Goal: Information Seeking & Learning: Find specific fact

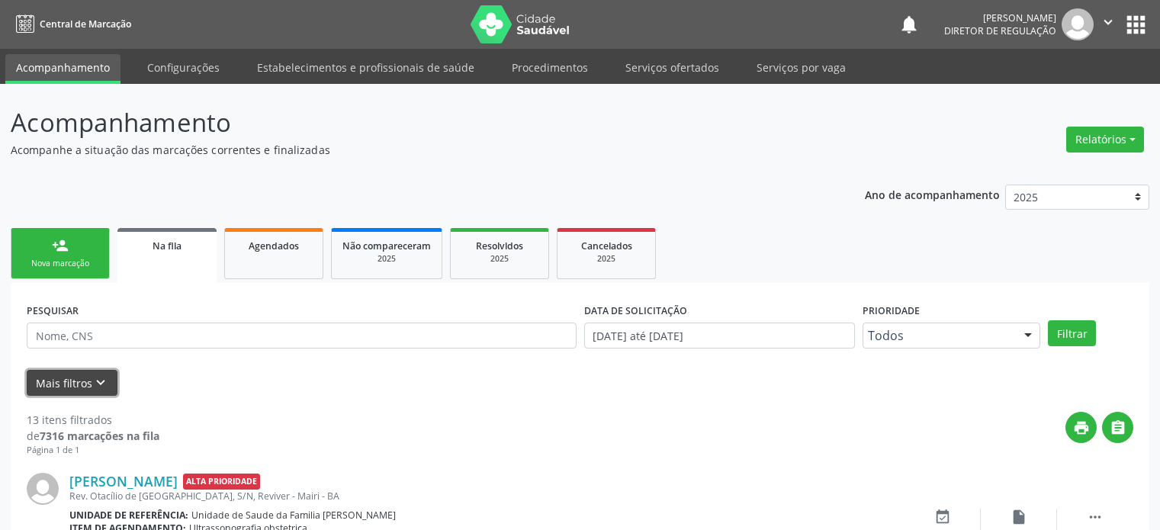
click at [106, 375] on icon "keyboard_arrow_down" at bounding box center [100, 383] width 17 height 17
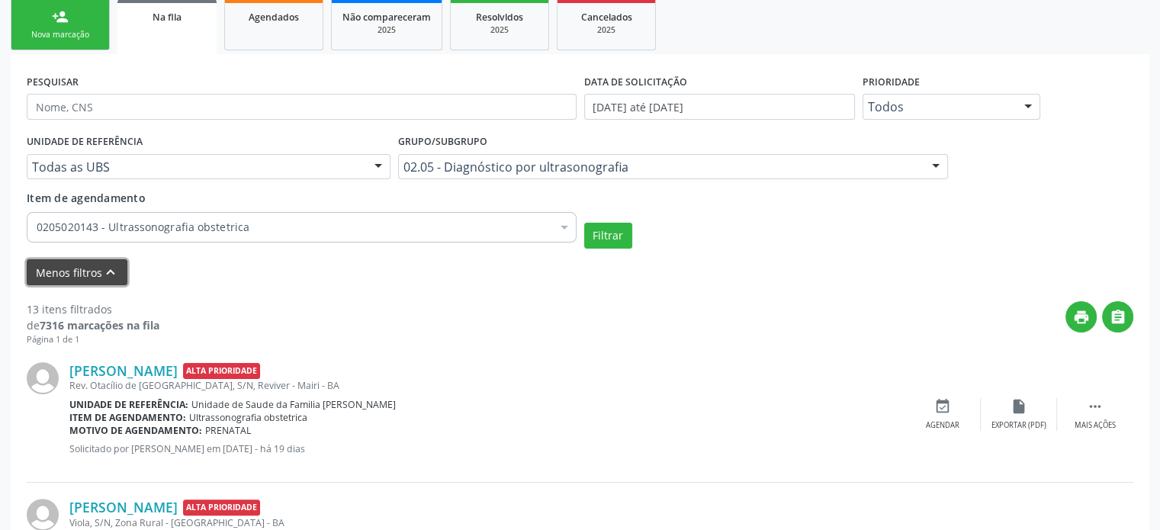
scroll to position [229, 0]
click at [614, 239] on button "Filtrar" at bounding box center [608, 236] width 48 height 26
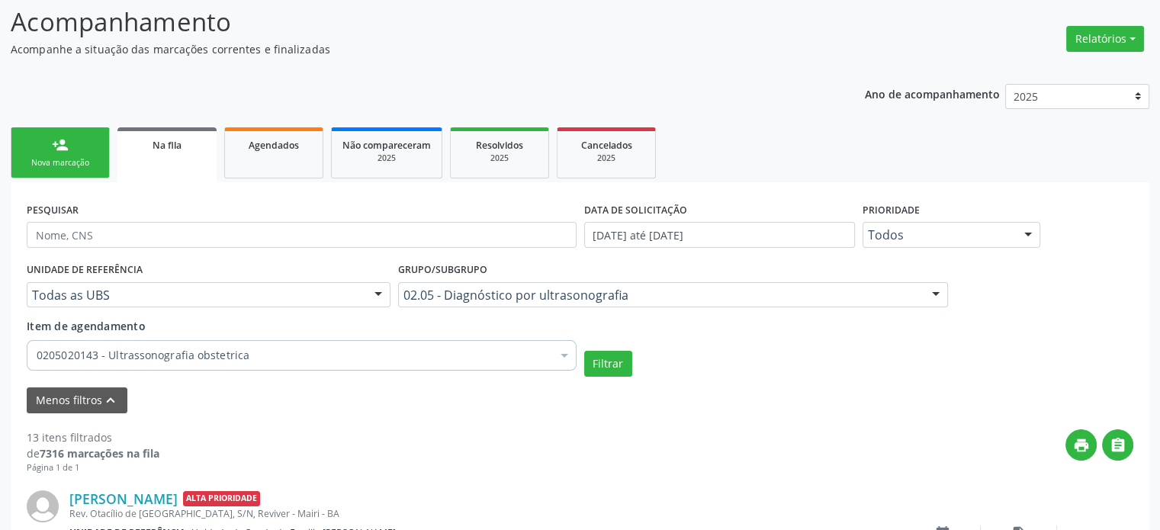
scroll to position [90, 0]
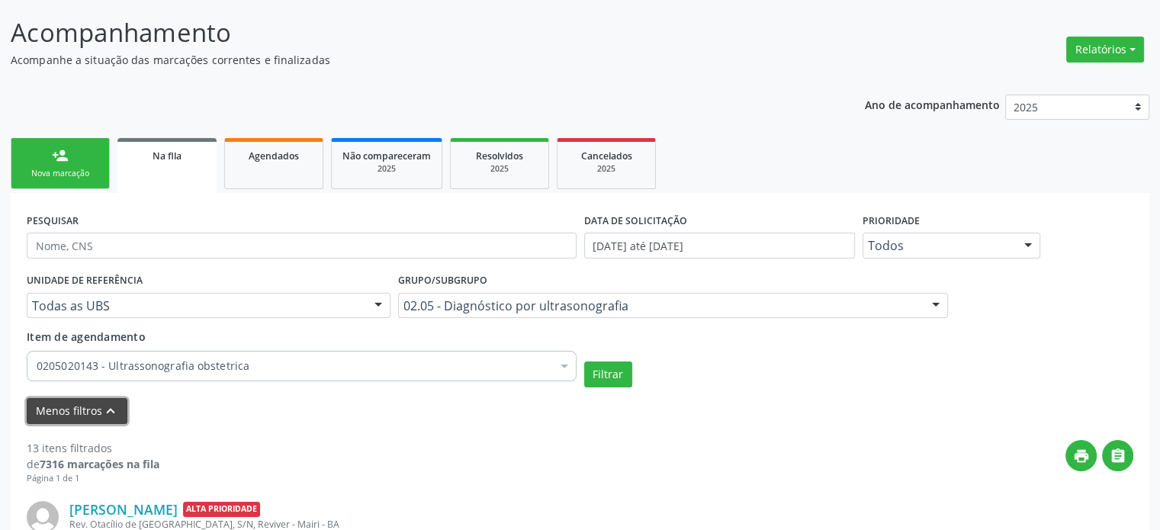
click at [89, 406] on button "Menos filtros keyboard_arrow_up" at bounding box center [77, 411] width 101 height 27
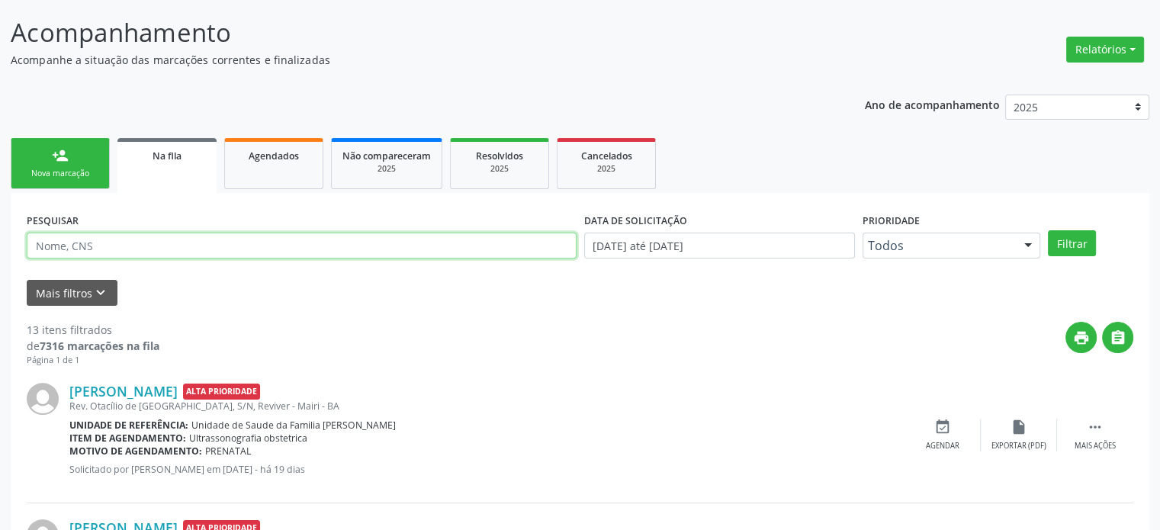
click at [72, 242] on input "text" at bounding box center [302, 246] width 550 height 26
paste input "[PERSON_NAME]"
click at [1048, 230] on button "Filtrar" at bounding box center [1072, 243] width 48 height 26
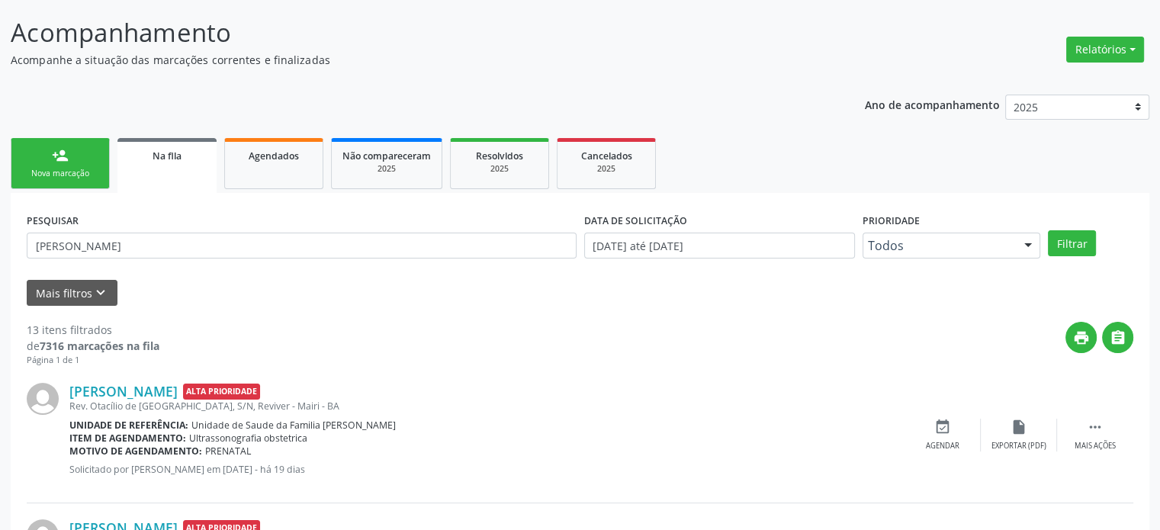
scroll to position [0, 0]
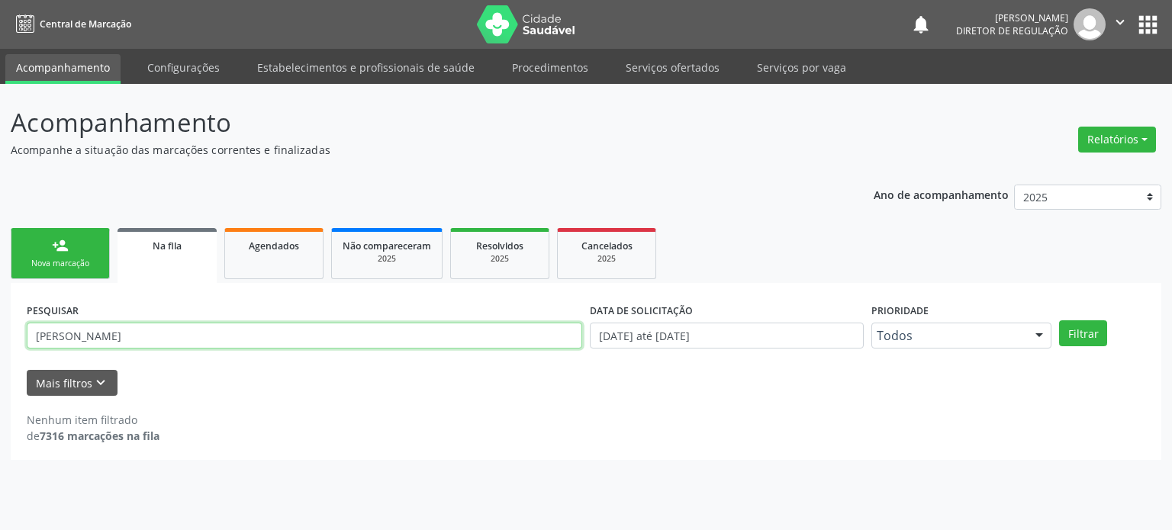
click at [214, 327] on input "[PERSON_NAME]" at bounding box center [304, 336] width 555 height 26
type input "[PERSON_NAME]"
click at [1059, 320] on button "Filtrar" at bounding box center [1083, 333] width 48 height 26
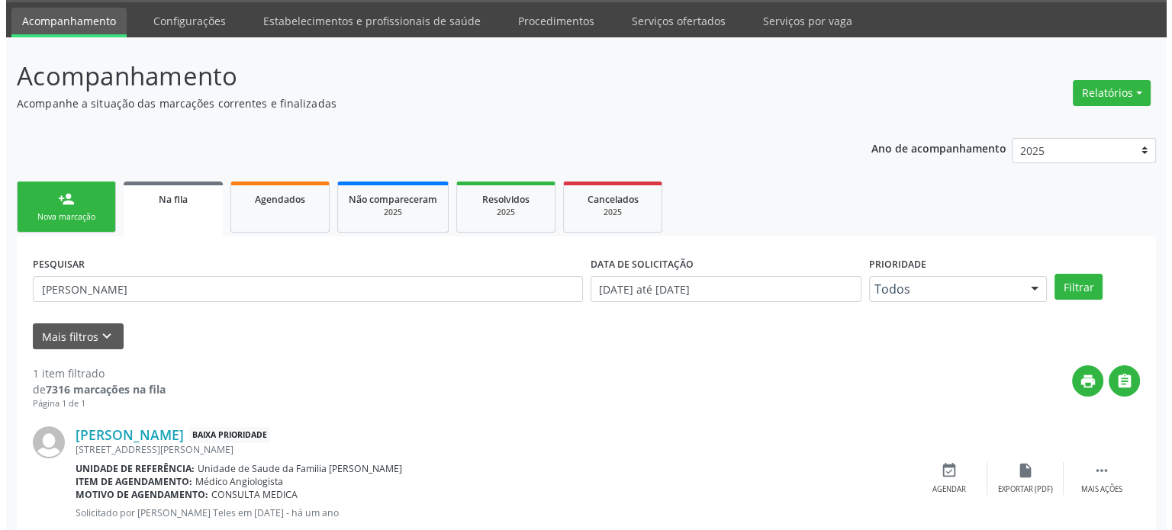
scroll to position [88, 0]
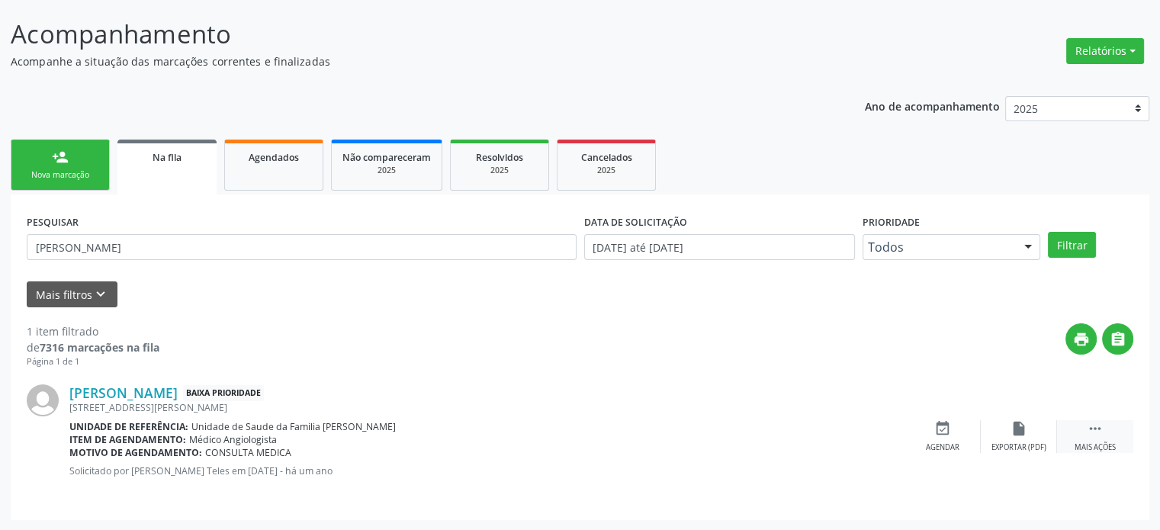
click at [1108, 438] on div " Mais ações" at bounding box center [1095, 436] width 76 height 33
click at [937, 433] on icon "cancel" at bounding box center [942, 428] width 17 height 17
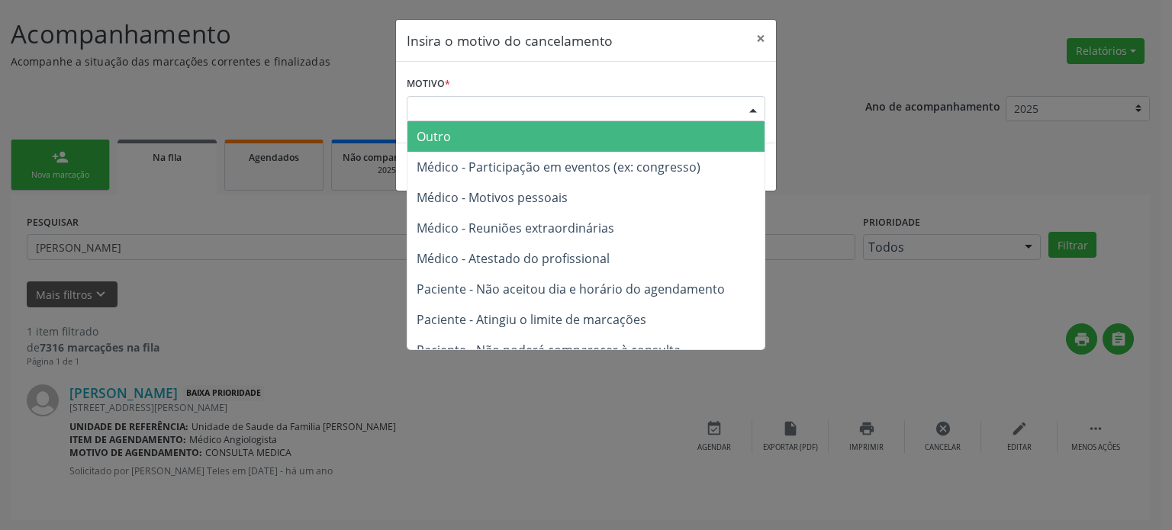
click at [467, 107] on div "Escolha o motivo" at bounding box center [586, 109] width 359 height 26
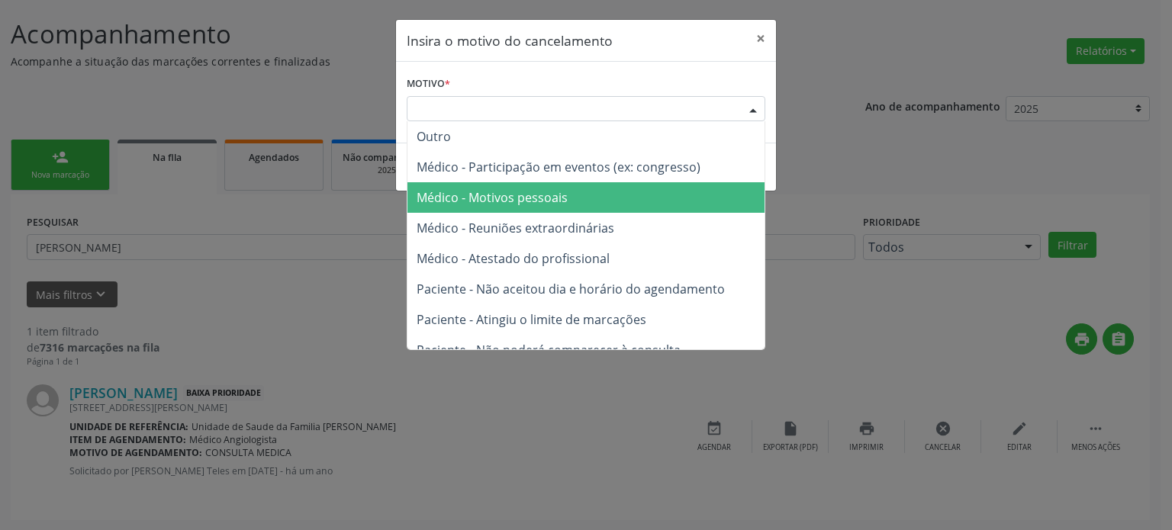
click at [468, 207] on span "Médico - Motivos pessoais" at bounding box center [585, 197] width 357 height 31
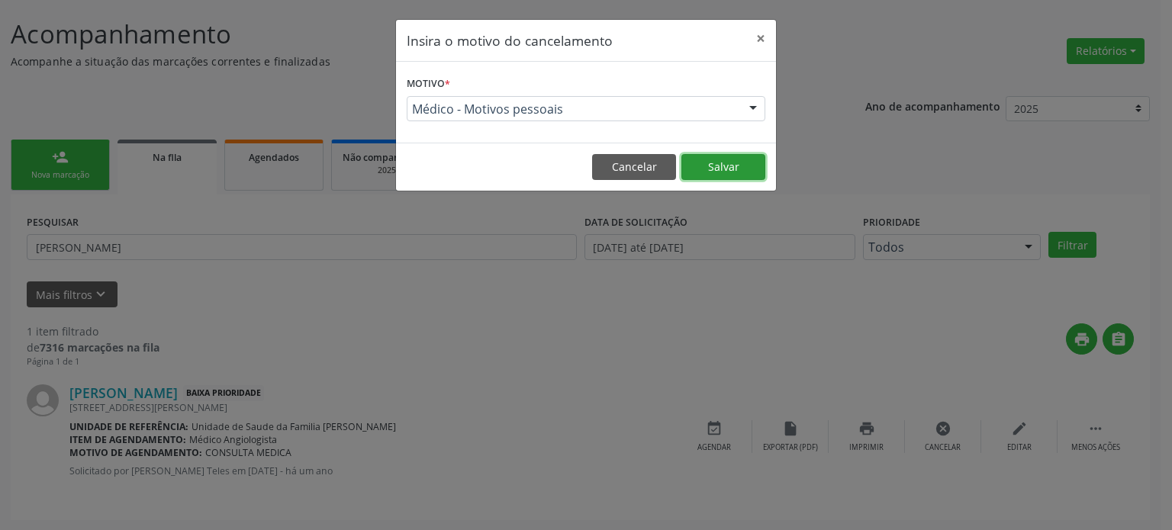
click at [708, 167] on button "Salvar" at bounding box center [723, 167] width 84 height 26
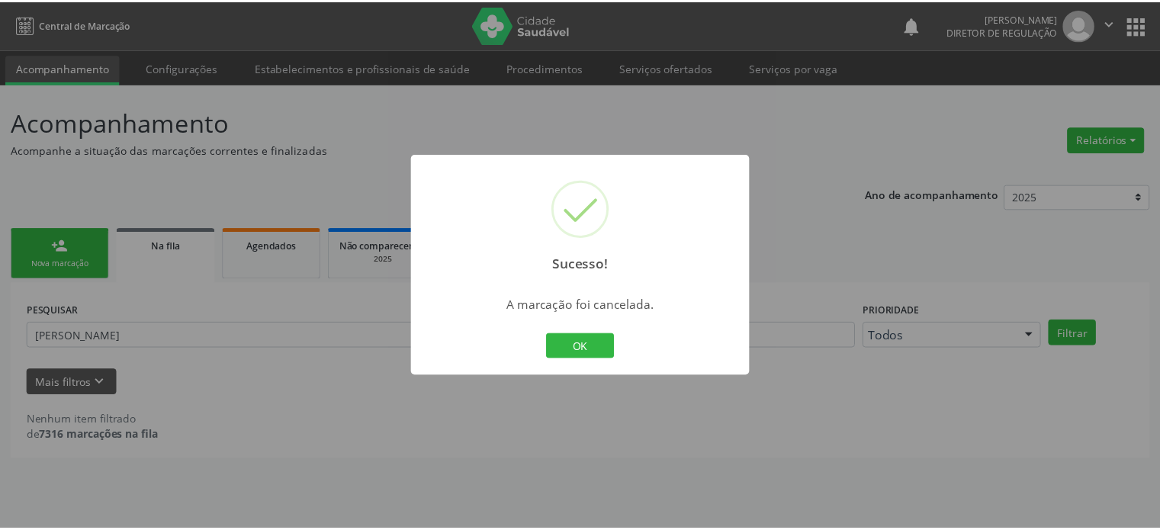
scroll to position [0, 0]
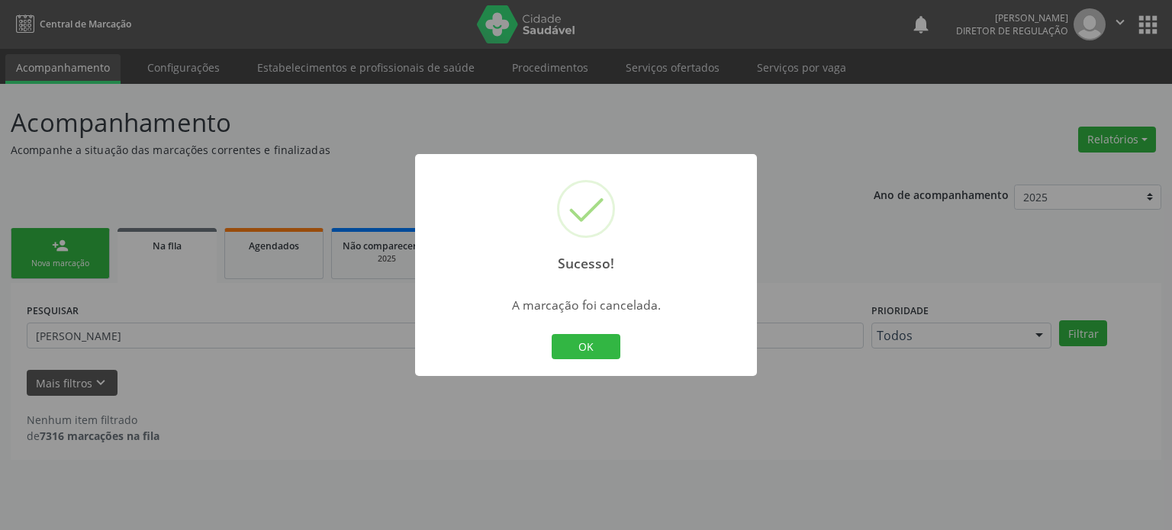
click at [153, 310] on div "Sucesso! × A marcação foi cancelada. OK Cancel" at bounding box center [586, 265] width 1172 height 530
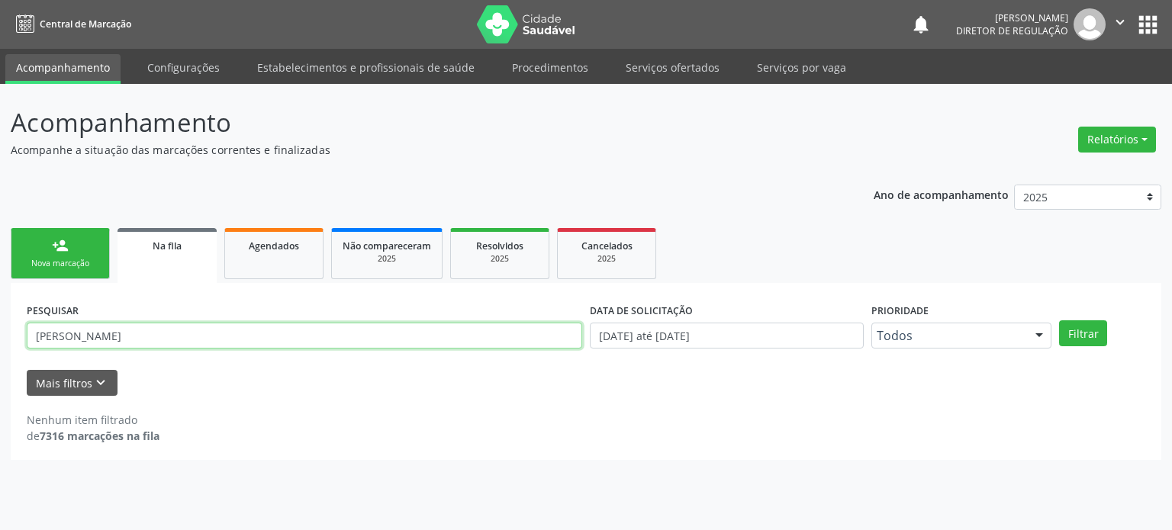
click at [114, 342] on input "[PERSON_NAME]" at bounding box center [304, 336] width 555 height 26
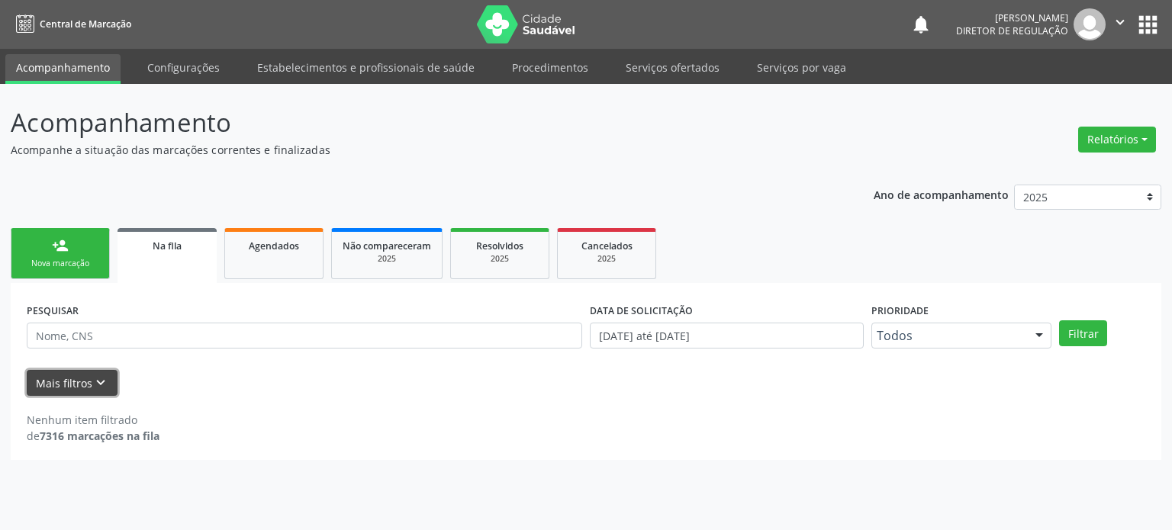
click at [92, 387] on icon "keyboard_arrow_down" at bounding box center [100, 383] width 17 height 17
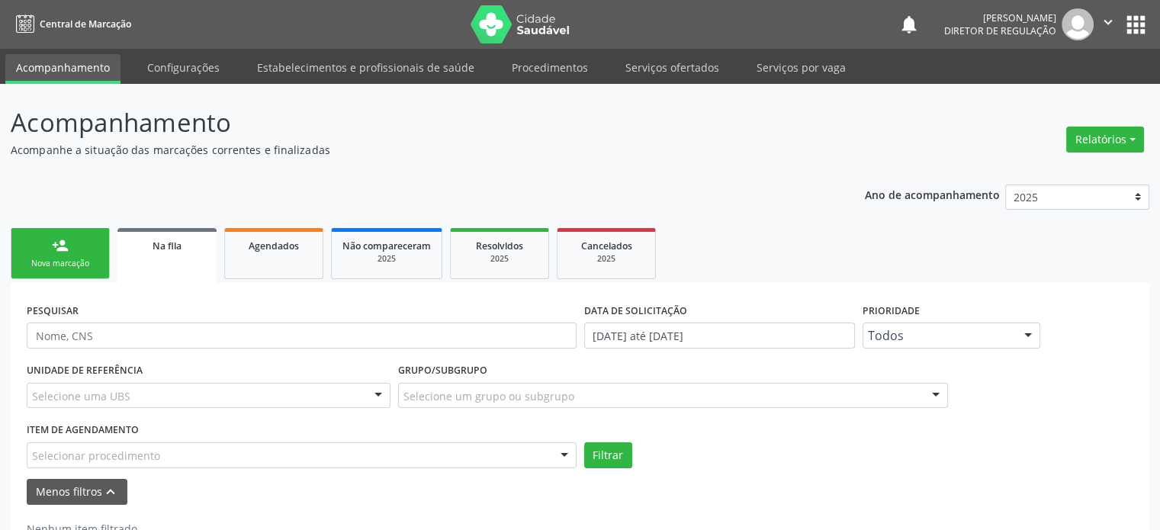
click at [221, 381] on div "UNIDADE DE REFERÊNCIA Selecione uma UBS Todas as UBS Unidade de Saude da Famili…" at bounding box center [208, 389] width 371 height 60
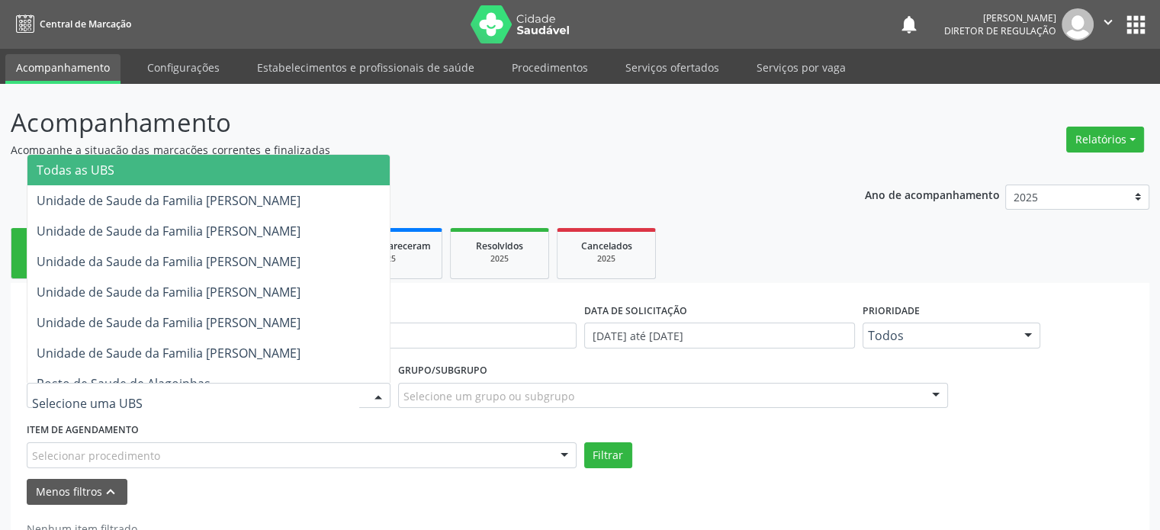
click at [221, 388] on div at bounding box center [209, 396] width 364 height 26
click at [101, 165] on span "Todas as UBS" at bounding box center [76, 170] width 78 height 17
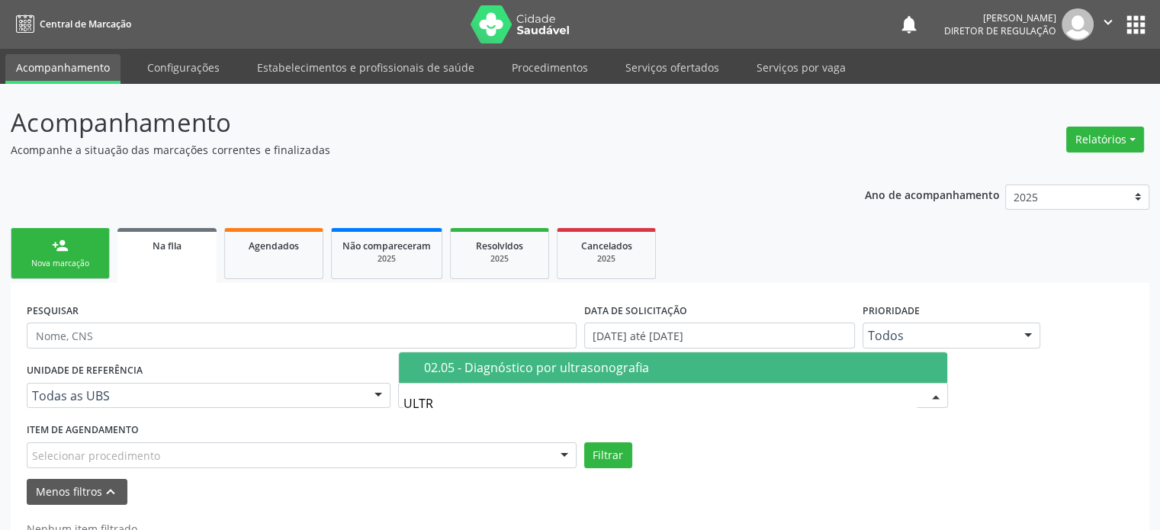
type input "ULTRA"
click at [488, 362] on div "02.05 - Diagnóstico por ultrasonografia" at bounding box center [681, 368] width 514 height 12
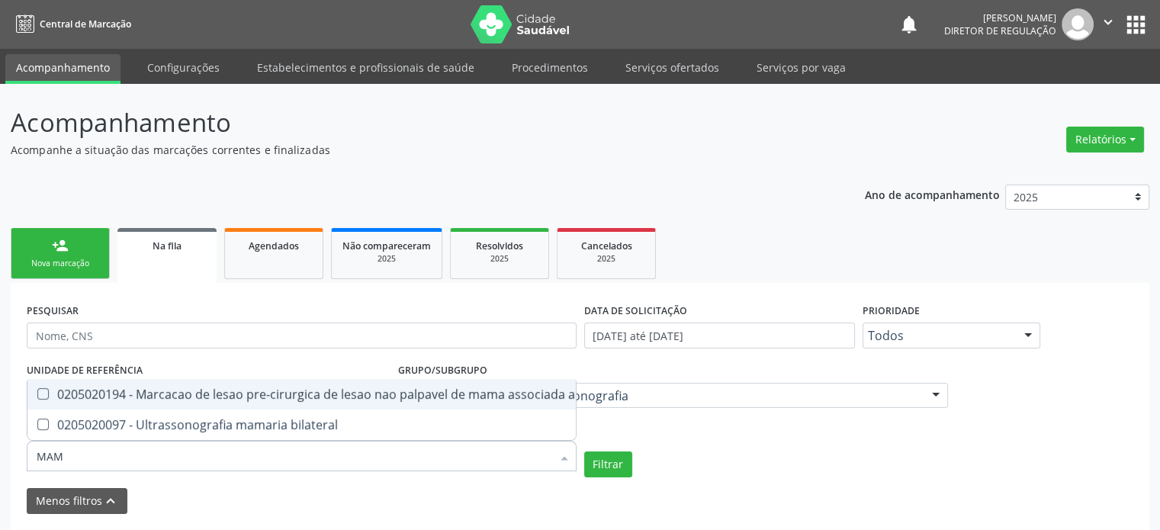
type input "MAMA"
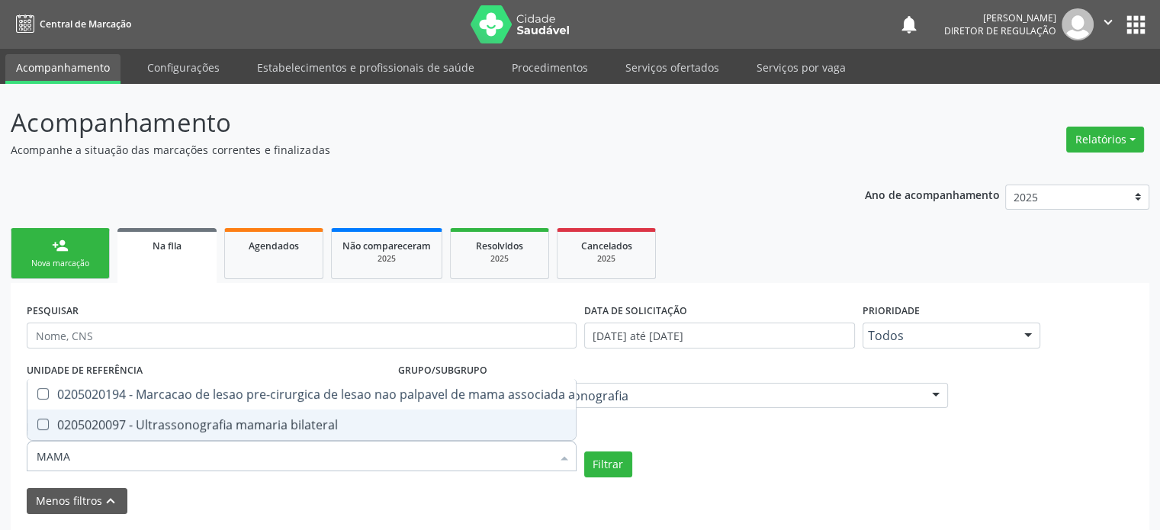
click at [326, 419] on div "0205020097 - Ultrassonografia mamaria bilateral" at bounding box center [355, 425] width 637 height 12
checkbox bilateral "true"
click at [619, 468] on button "Filtrar" at bounding box center [608, 465] width 48 height 26
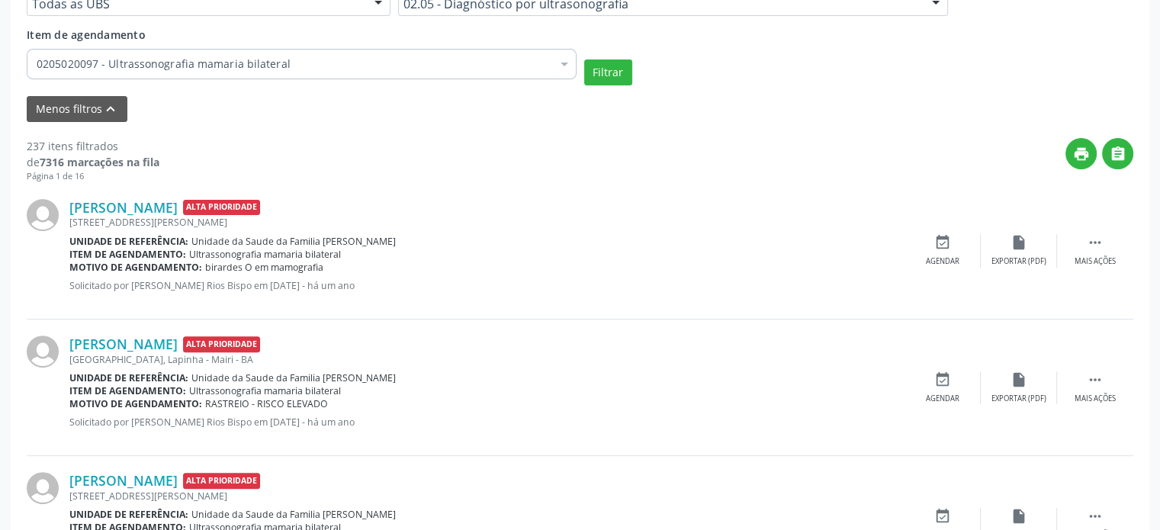
scroll to position [458, 0]
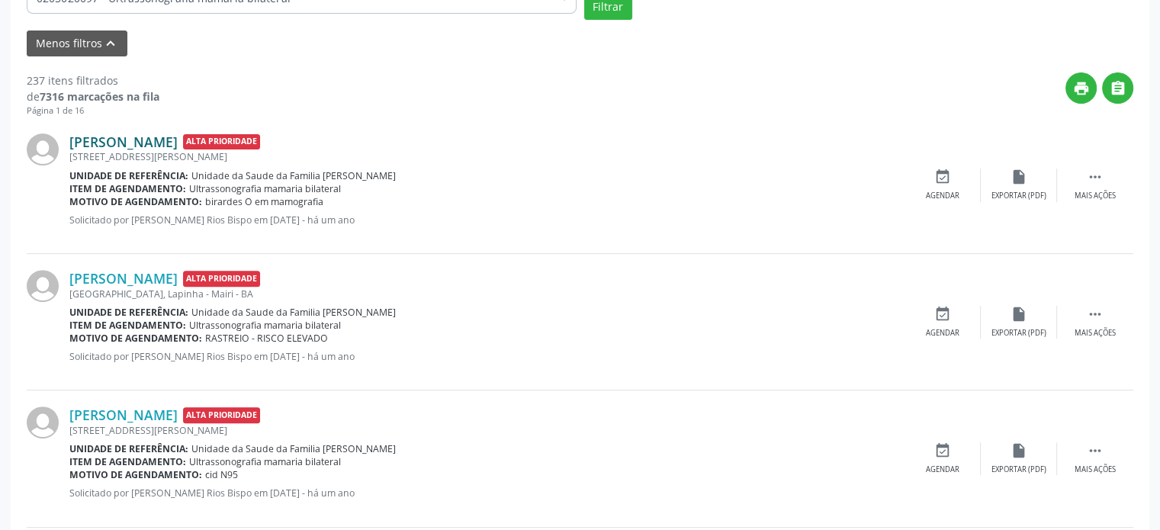
click at [151, 137] on link "[PERSON_NAME]" at bounding box center [123, 141] width 108 height 17
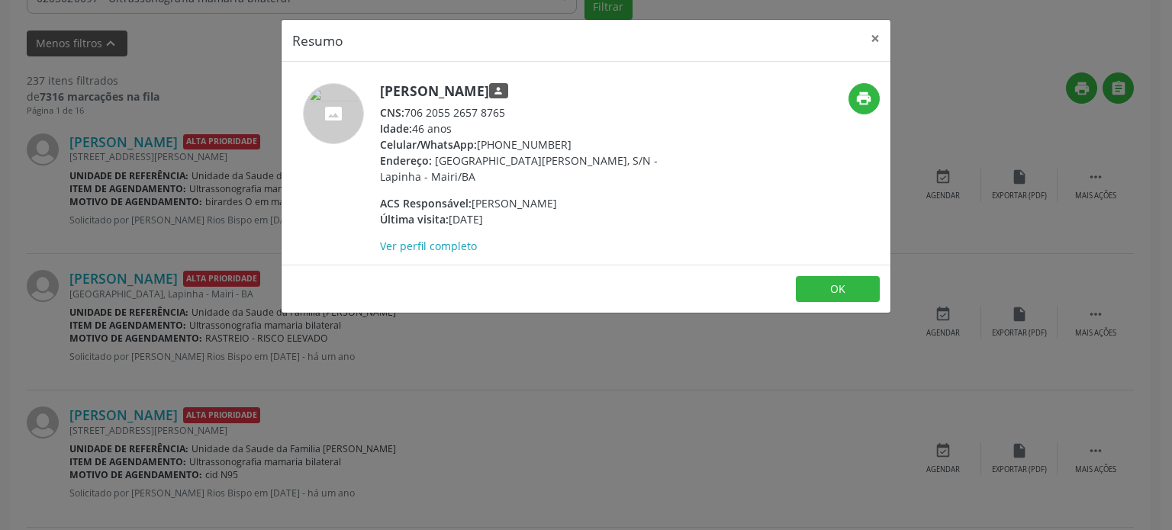
drag, startPoint x: 380, startPoint y: 87, endPoint x: 524, endPoint y: 89, distance: 144.2
click at [524, 89] on h5 "[PERSON_NAME] person" at bounding box center [528, 91] width 297 height 16
copy h5 "[PERSON_NAME]"
drag, startPoint x: 478, startPoint y: 143, endPoint x: 581, endPoint y: 139, distance: 102.3
click at [581, 139] on div "Celular/WhatsApp: [PHONE_NUMBER]" at bounding box center [528, 145] width 297 height 16
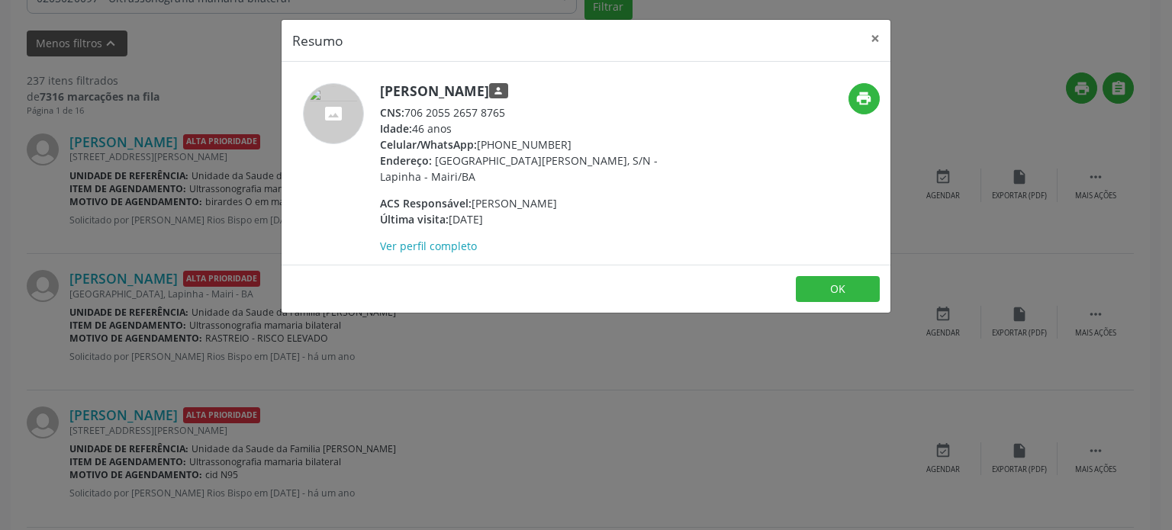
copy div "[PHONE_NUMBER]"
click at [499, 371] on div "Resumo × [PERSON_NAME] person CNS: 706 2055 2657 8765 Idade: 46 anos Celular/Wh…" at bounding box center [586, 265] width 1172 height 530
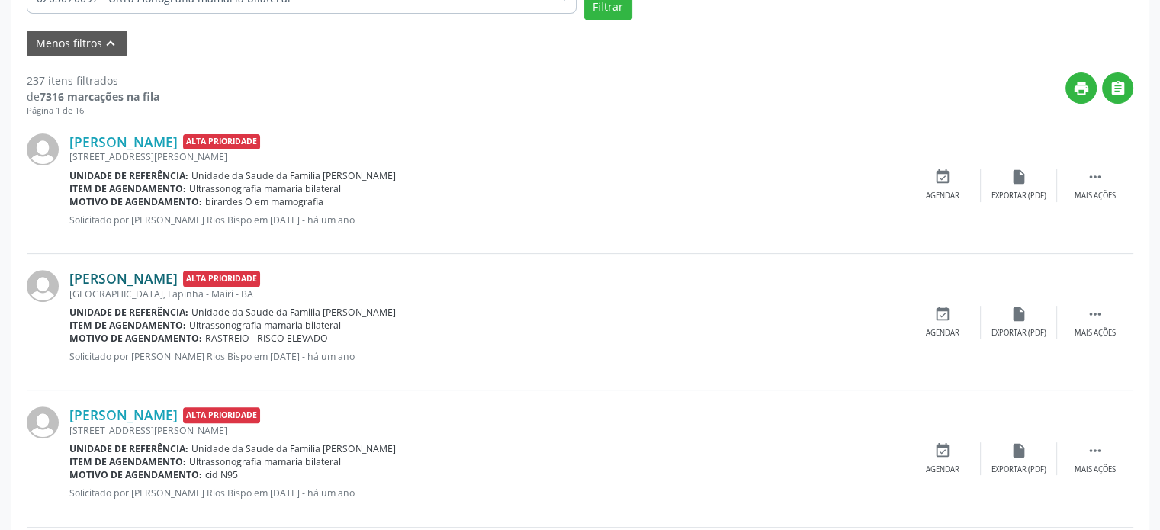
click at [113, 271] on link "[PERSON_NAME]" at bounding box center [123, 278] width 108 height 17
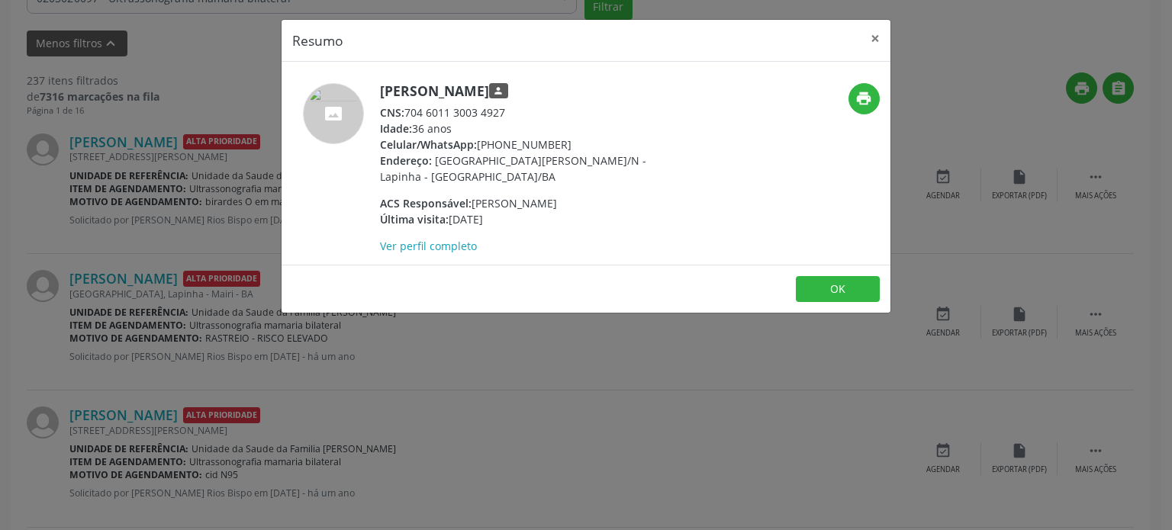
drag, startPoint x: 380, startPoint y: 88, endPoint x: 516, endPoint y: 82, distance: 135.9
click at [516, 83] on h5 "[PERSON_NAME] person" at bounding box center [528, 91] width 297 height 16
copy h5 "[PERSON_NAME]"
click at [145, 182] on div "Resumo × [PERSON_NAME] person CNS: 704 6011 3003 4927 Idade: 36 anos Celular/Wh…" at bounding box center [586, 265] width 1172 height 530
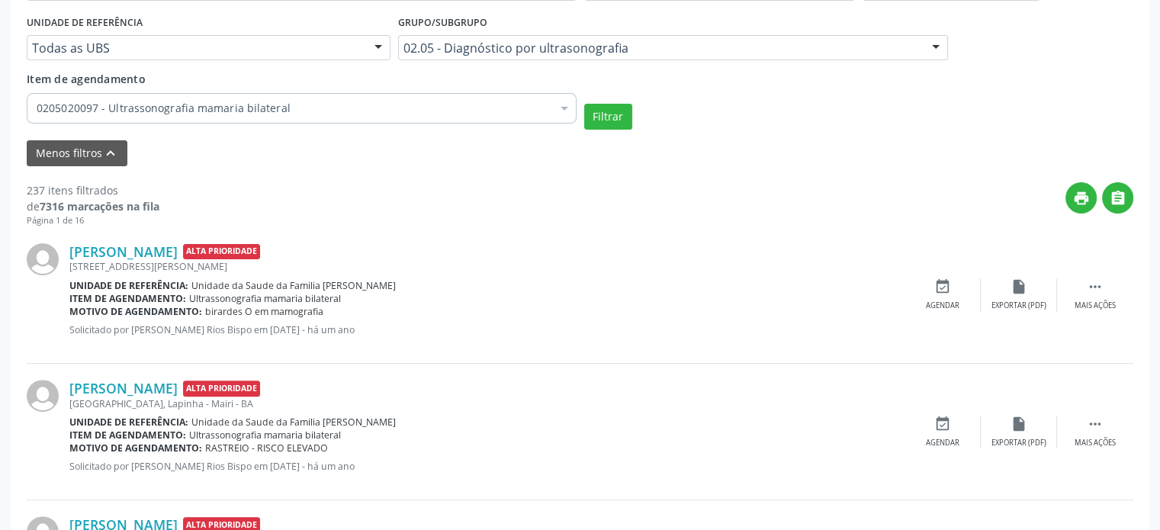
scroll to position [229, 0]
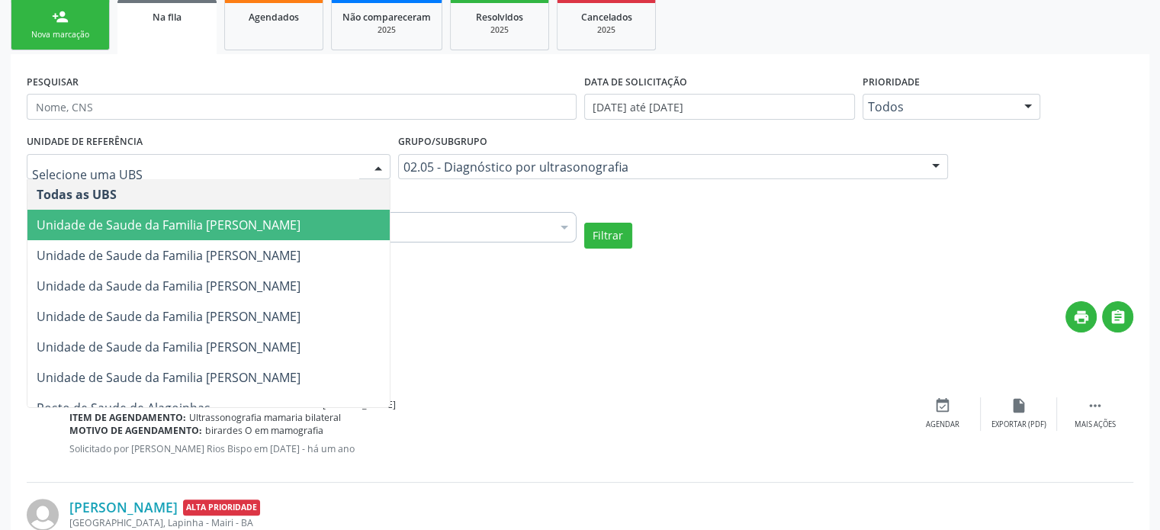
click at [153, 219] on span "Unidade de Saude da Familia [PERSON_NAME]" at bounding box center [169, 225] width 264 height 17
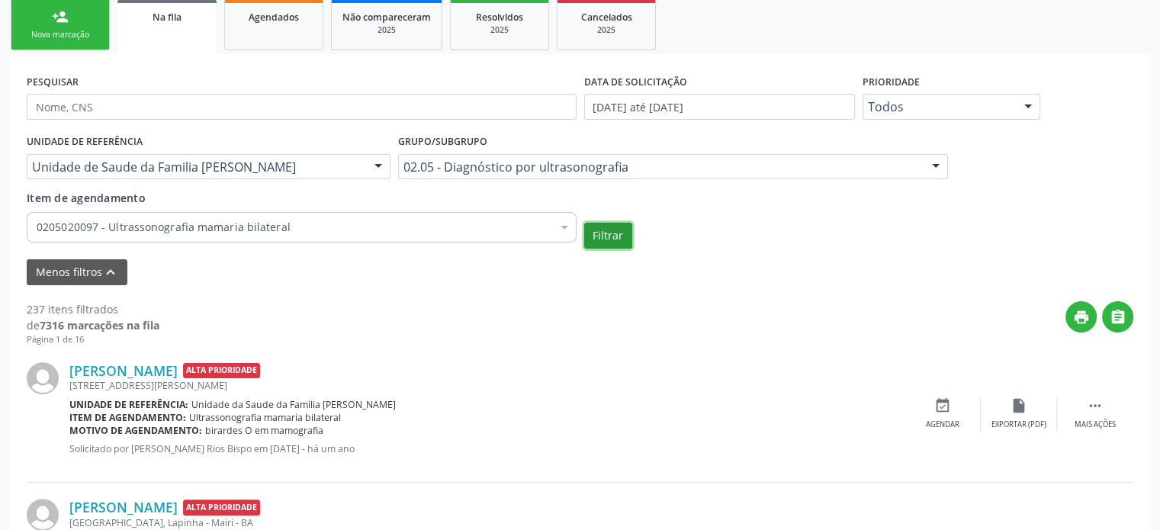
click at [601, 233] on button "Filtrar" at bounding box center [608, 236] width 48 height 26
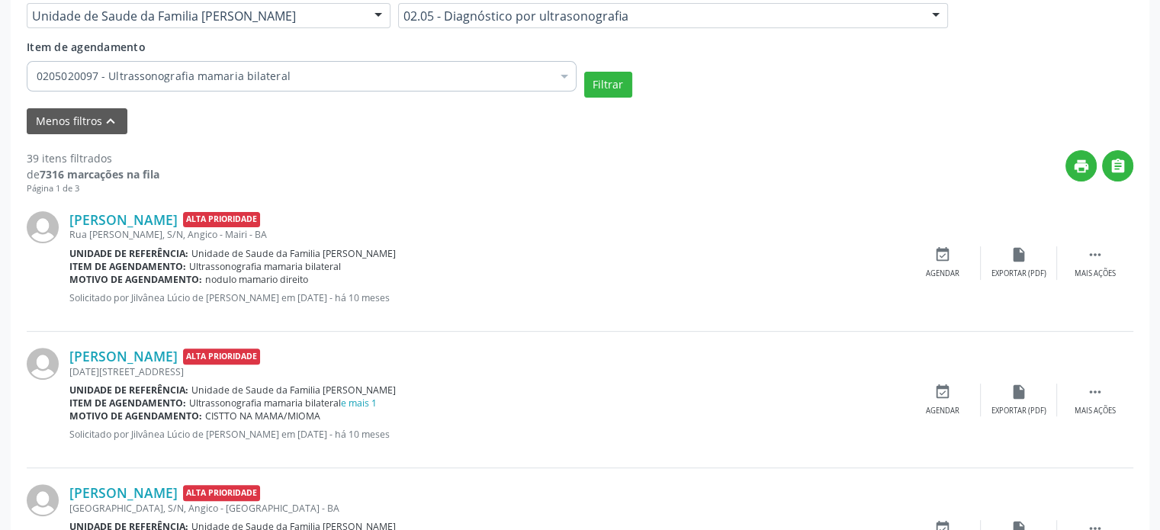
scroll to position [381, 0]
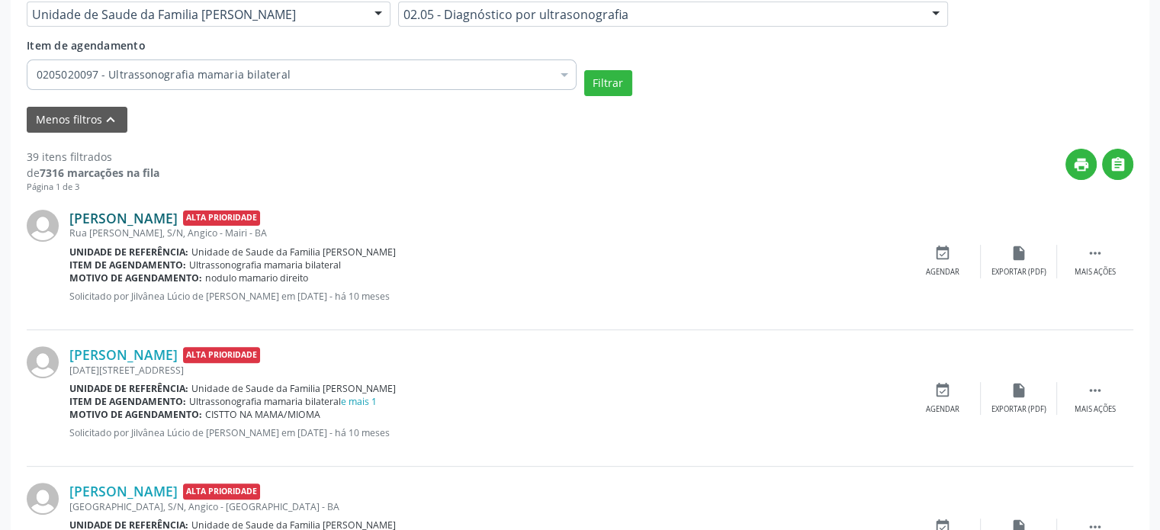
click at [165, 215] on link "[PERSON_NAME]" at bounding box center [123, 218] width 108 height 17
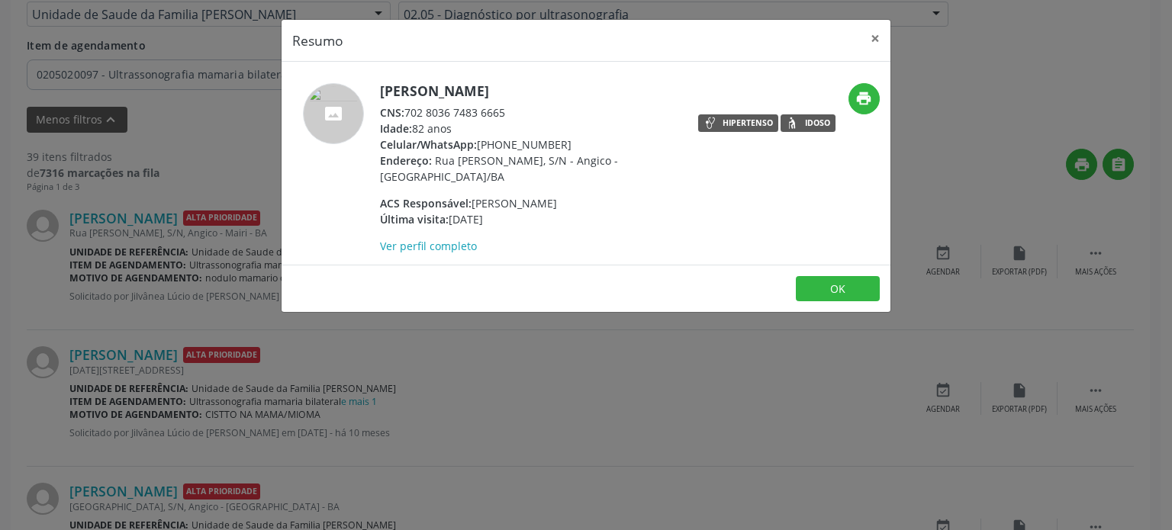
click at [378, 86] on div "[PERSON_NAME] CNS: 702 8036 7483 6665 Idade: 82 anos Celular/WhatsApp: [PHONE_N…" at bounding box center [484, 168] width 406 height 171
drag, startPoint x: 380, startPoint y: 85, endPoint x: 577, endPoint y: 90, distance: 196.9
click at [577, 90] on h5 "[PERSON_NAME]" at bounding box center [528, 91] width 297 height 16
copy h5 "[PERSON_NAME]"
click at [178, 286] on div "Resumo × [PERSON_NAME] CNS: 702 8036 7483 6665 Idade: 82 anos Celular/WhatsApp:…" at bounding box center [586, 265] width 1172 height 530
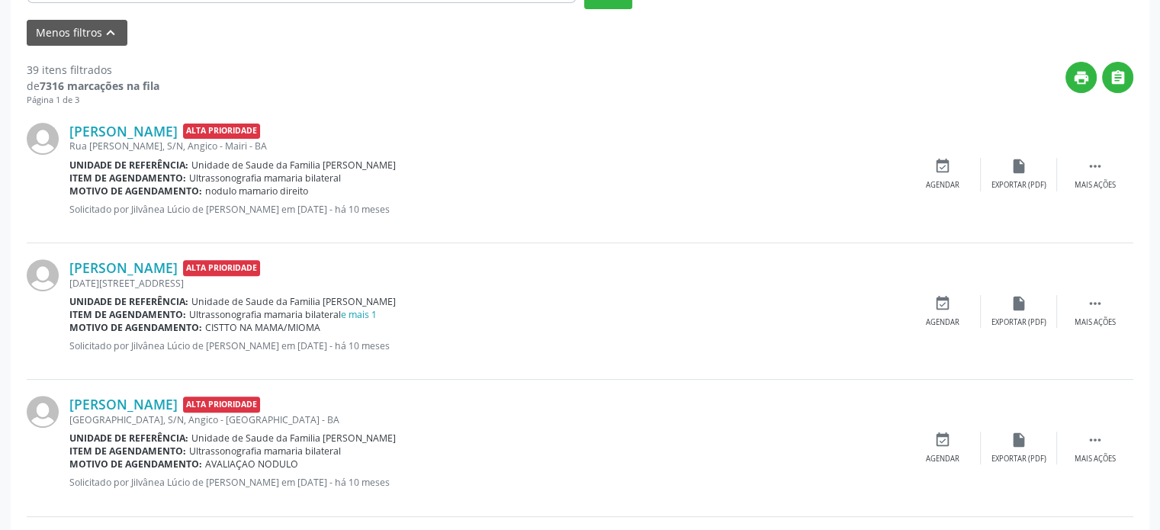
scroll to position [534, 0]
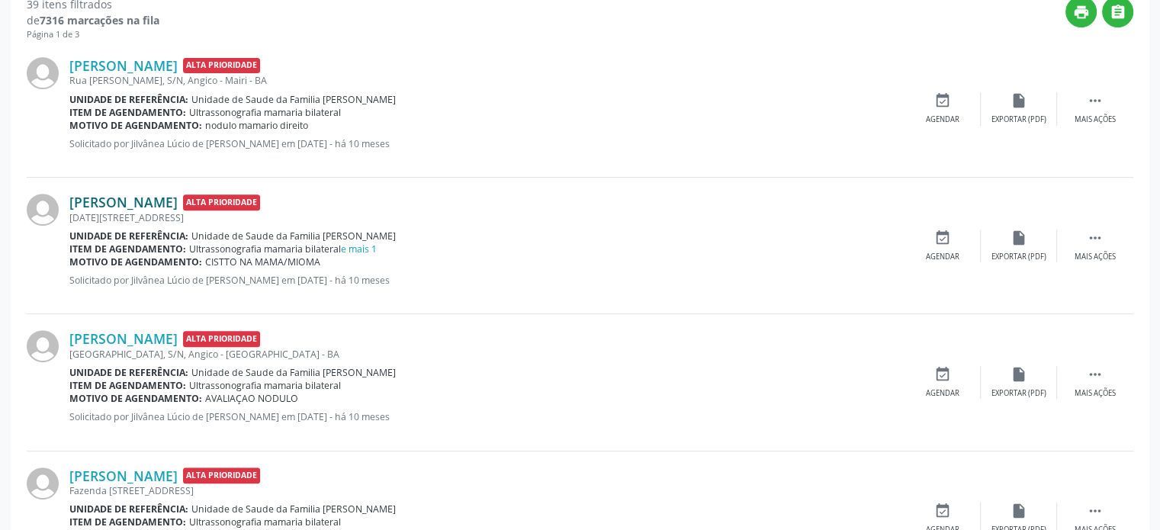
click at [159, 202] on link "[PERSON_NAME]" at bounding box center [123, 202] width 108 height 17
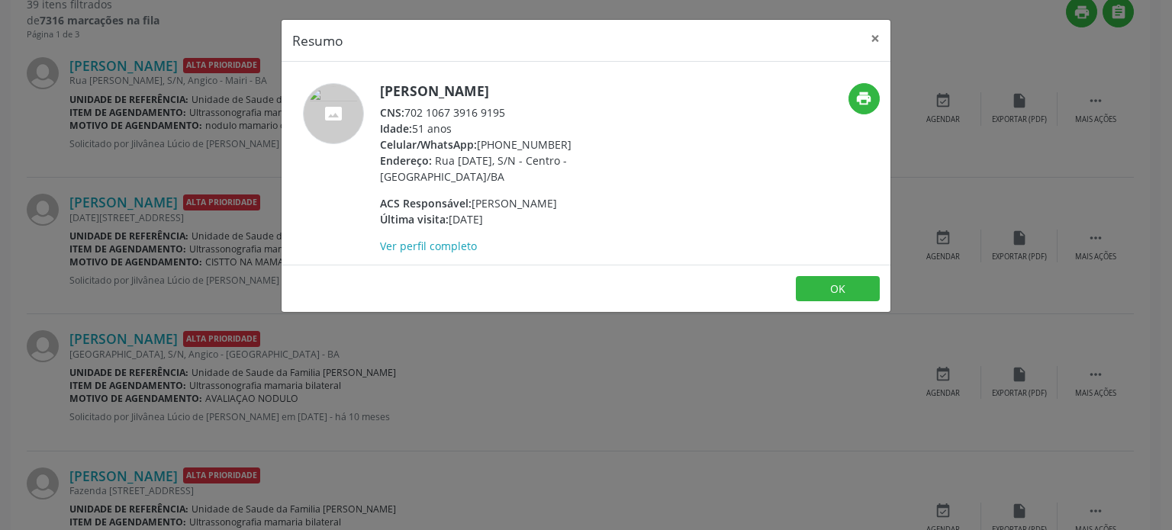
drag, startPoint x: 381, startPoint y: 87, endPoint x: 571, endPoint y: 88, distance: 190.7
click at [571, 88] on h5 "[PERSON_NAME]" at bounding box center [528, 91] width 297 height 16
copy h5 "[PERSON_NAME]"
click at [120, 192] on div "Resumo × [PERSON_NAME] CNS: 702 1067 3916 9195 Idade: 51 anos Celular/WhatsApp:…" at bounding box center [586, 265] width 1172 height 530
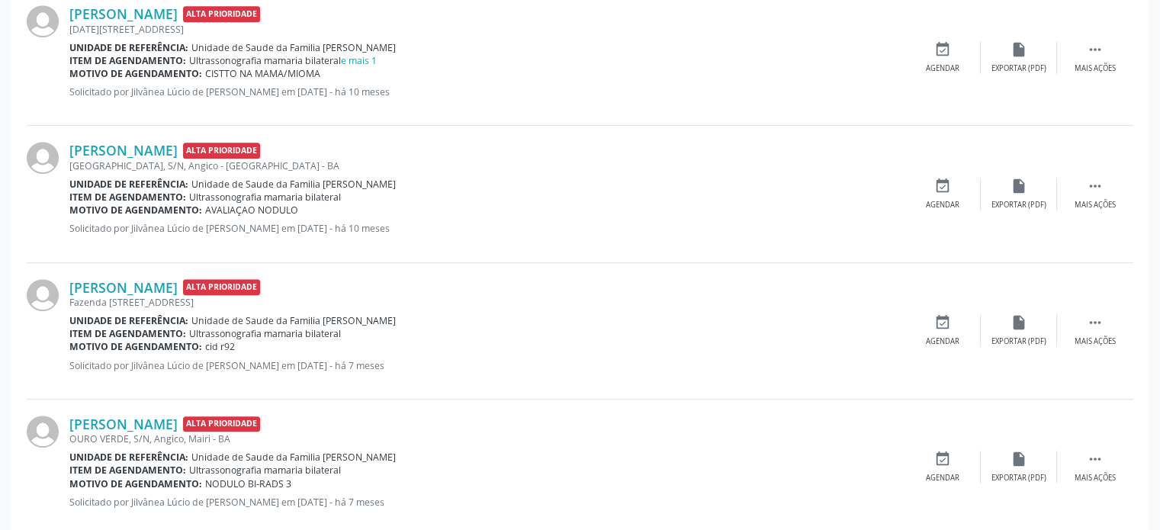
scroll to position [763, 0]
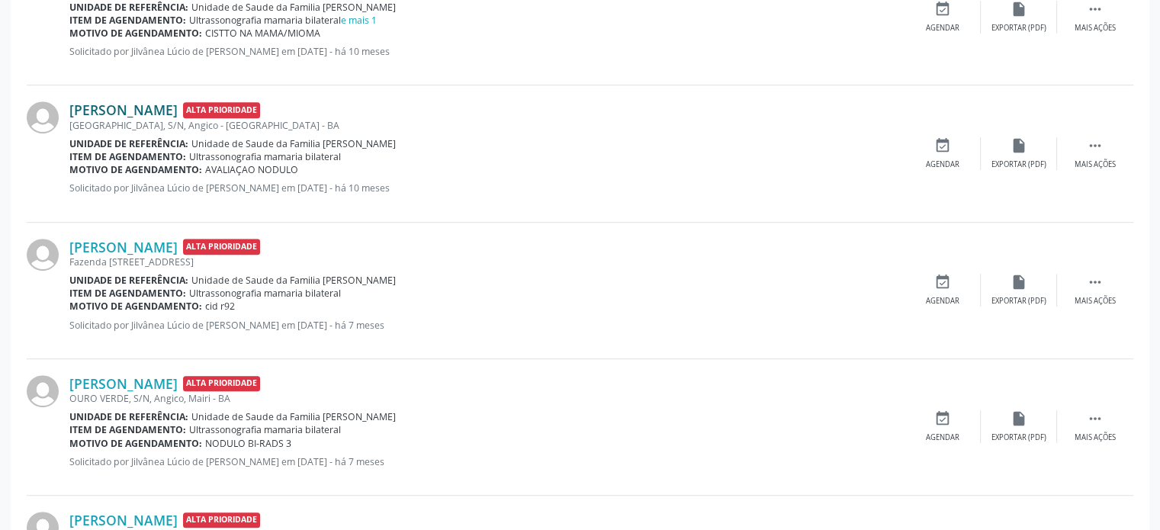
click at [177, 103] on link "[PERSON_NAME]" at bounding box center [123, 109] width 108 height 17
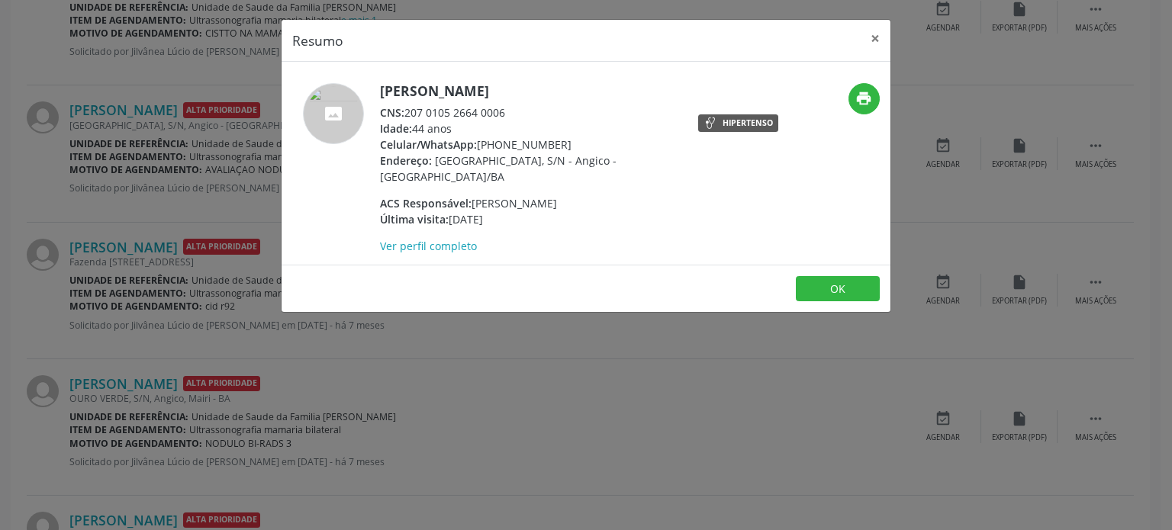
drag, startPoint x: 381, startPoint y: 89, endPoint x: 584, endPoint y: 91, distance: 202.9
click at [584, 91] on h5 "[PERSON_NAME]" at bounding box center [528, 91] width 297 height 16
copy h5 "[PERSON_NAME]"
click at [200, 146] on div "Resumo × [PERSON_NAME] CNS: 207 0105 2664 0006 Idade: 44 anos Celular/WhatsApp:…" at bounding box center [586, 265] width 1172 height 530
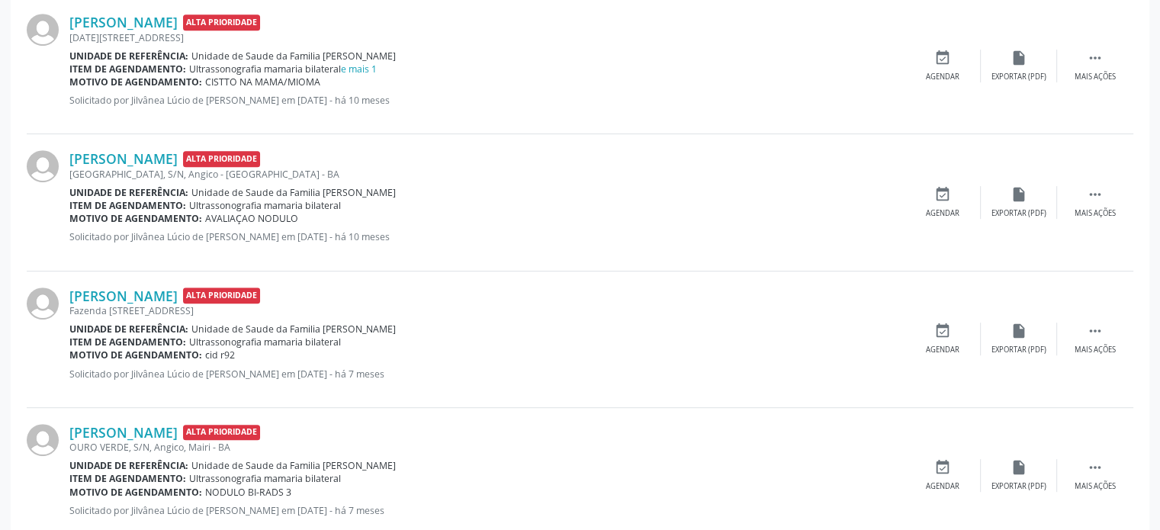
scroll to position [687, 0]
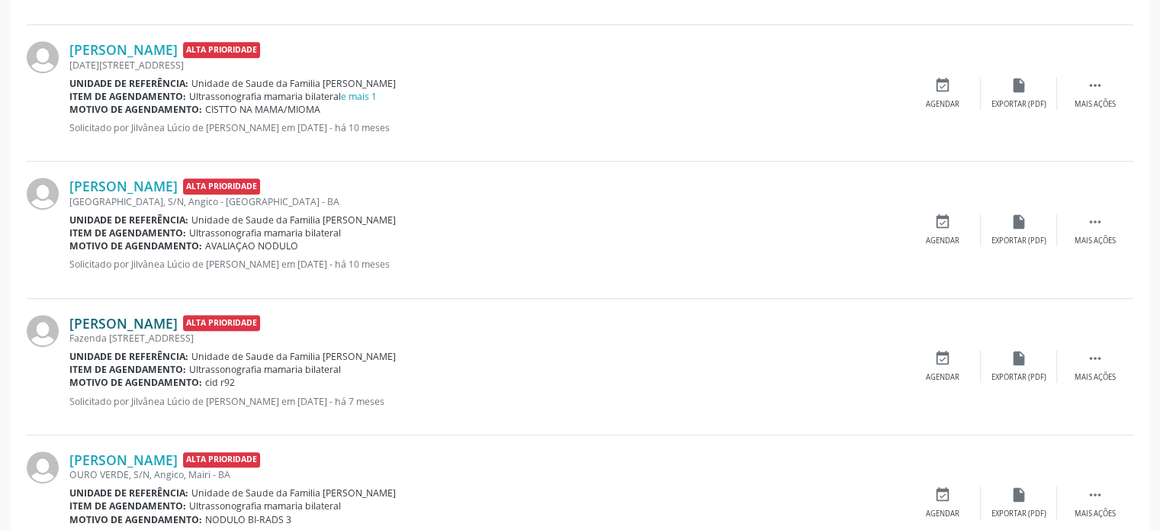
click at [126, 315] on link "[PERSON_NAME]" at bounding box center [123, 323] width 108 height 17
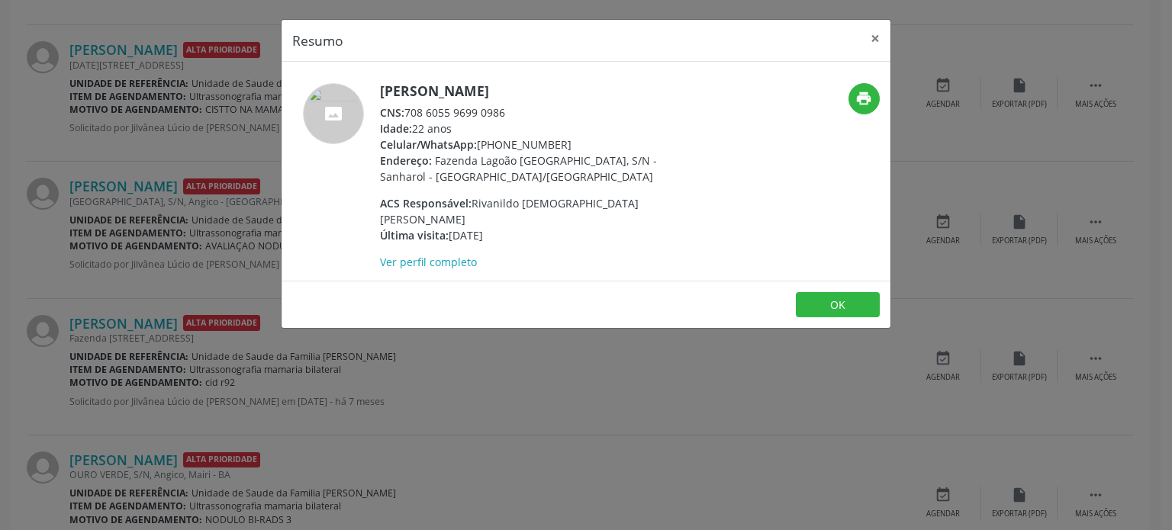
drag, startPoint x: 375, startPoint y: 82, endPoint x: 571, endPoint y: 85, distance: 196.1
click at [571, 85] on div "[PERSON_NAME] CNS: 708 6055 9699 0986 Idade: 22 anos Celular/WhatsApp: [PHONE_N…" at bounding box center [484, 176] width 406 height 187
copy div "[PERSON_NAME]"
click at [174, 314] on div "Resumo × [PERSON_NAME] CNS: 708 6055 9699 0986 Idade: 22 anos Celular/WhatsApp:…" at bounding box center [586, 265] width 1172 height 530
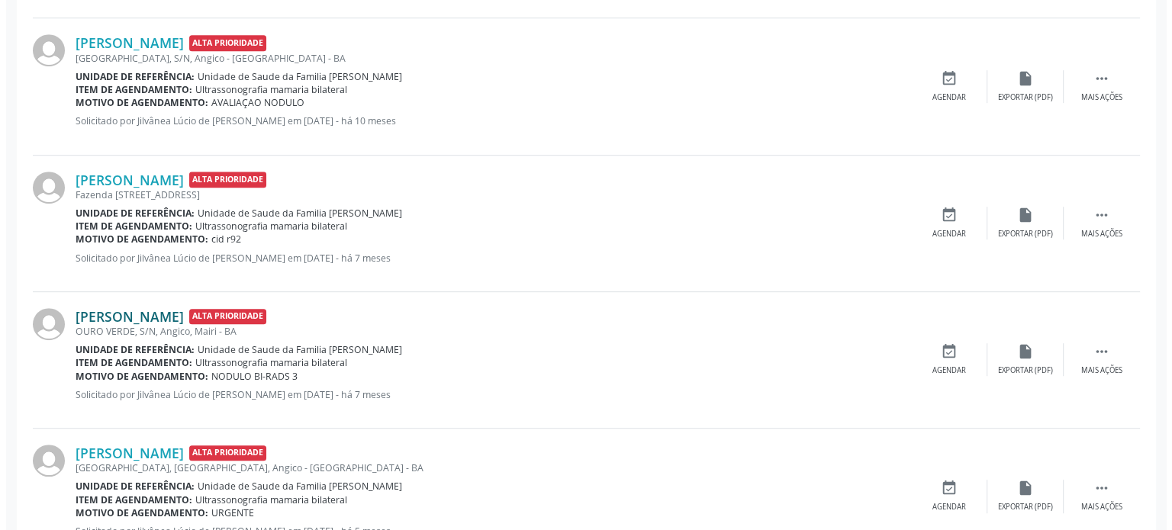
scroll to position [839, 0]
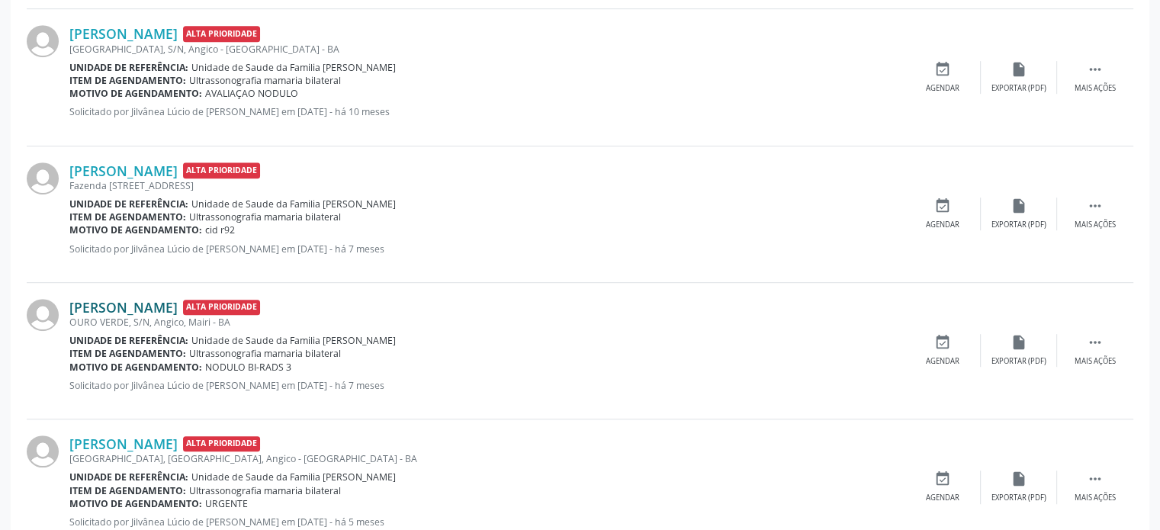
click at [113, 304] on link "[PERSON_NAME]" at bounding box center [123, 307] width 108 height 17
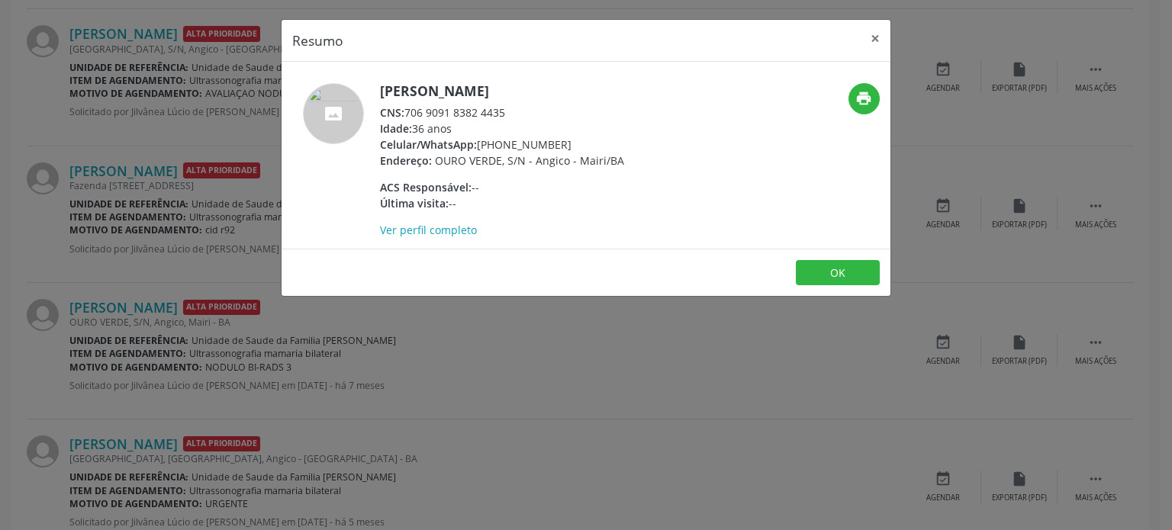
drag, startPoint x: 381, startPoint y: 91, endPoint x: 569, endPoint y: 88, distance: 187.7
click at [569, 88] on h5 "[PERSON_NAME]" at bounding box center [502, 91] width 244 height 16
copy h5 "[PERSON_NAME]"
click at [195, 126] on div "Resumo × [PERSON_NAME] CNS: 706 9091 8382 4435 Idade: 36 anos Celular/WhatsApp:…" at bounding box center [586, 265] width 1172 height 530
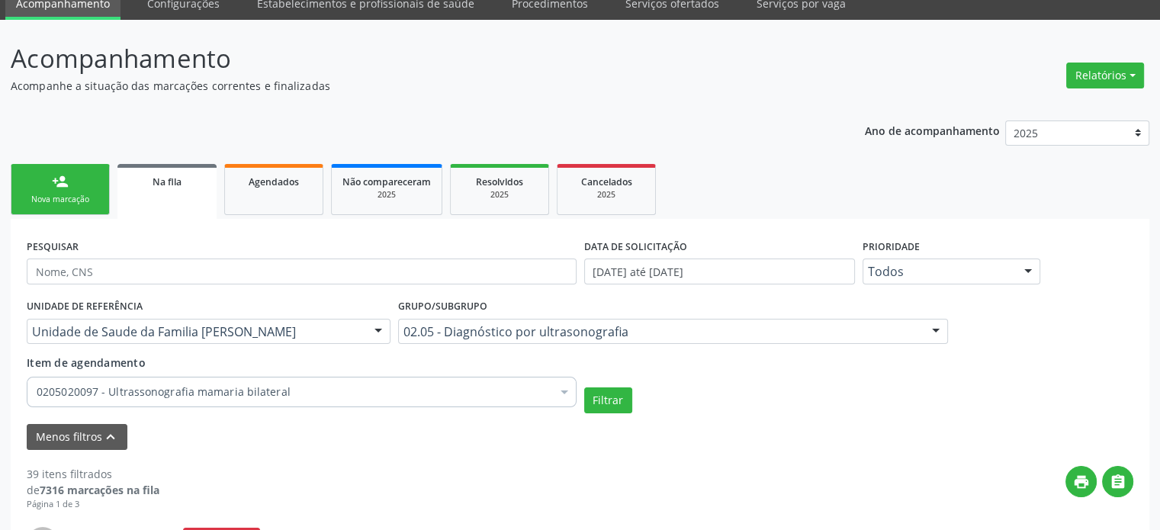
scroll to position [0, 0]
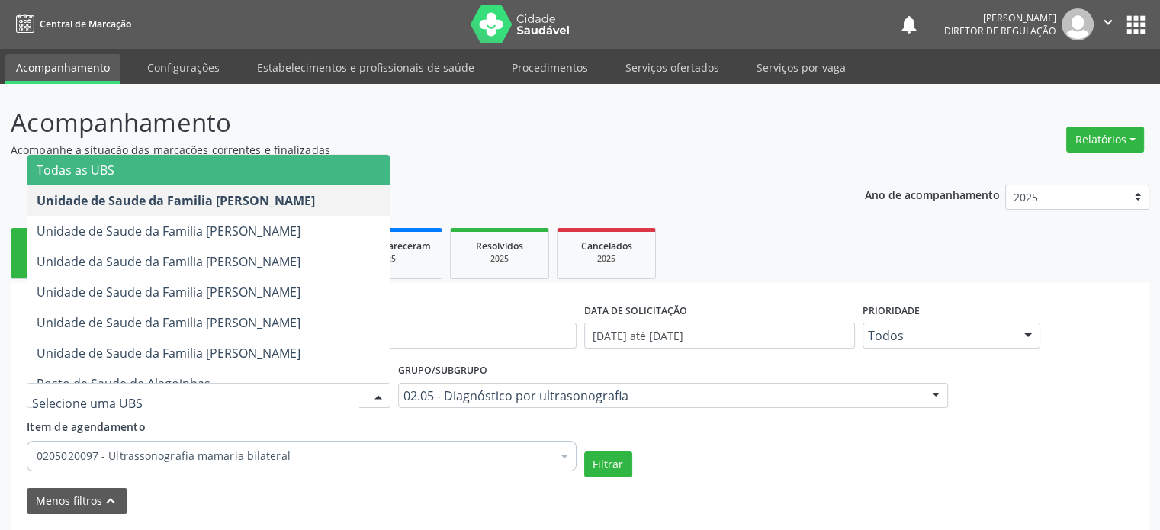
click at [89, 170] on span "Todas as UBS" at bounding box center [76, 170] width 78 height 17
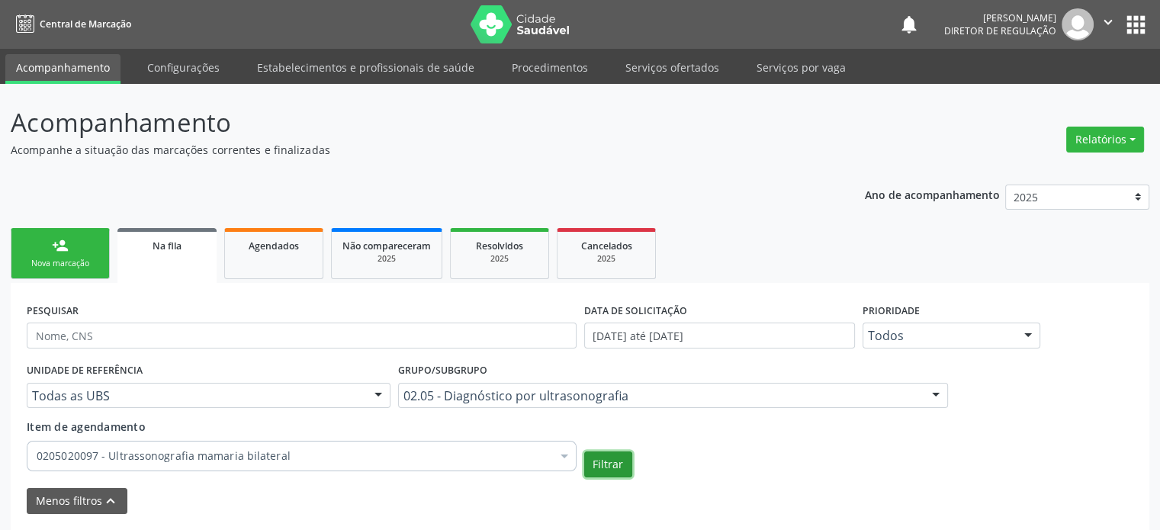
click at [616, 460] on button "Filtrar" at bounding box center [608, 465] width 48 height 26
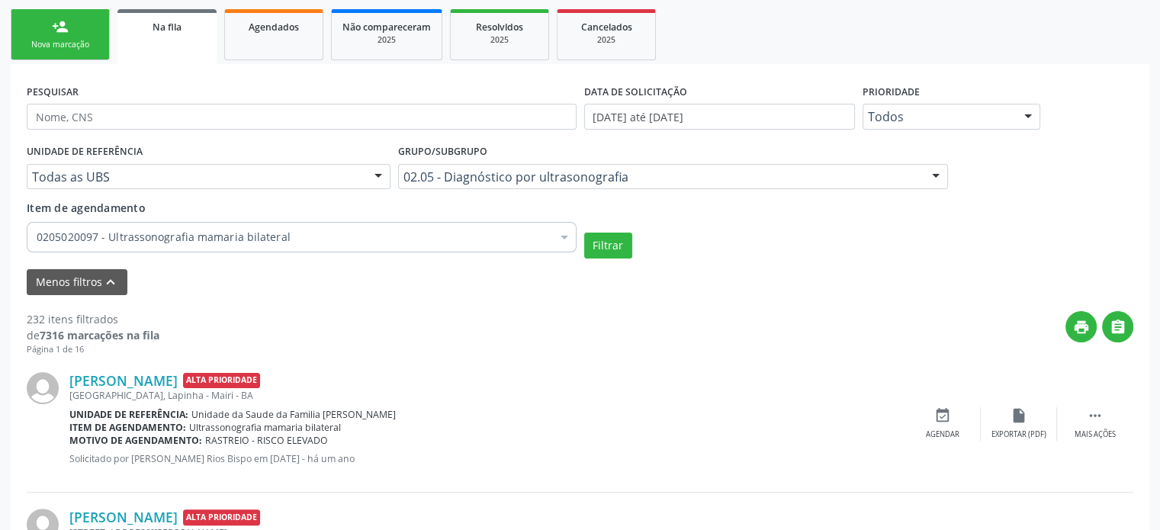
scroll to position [183, 0]
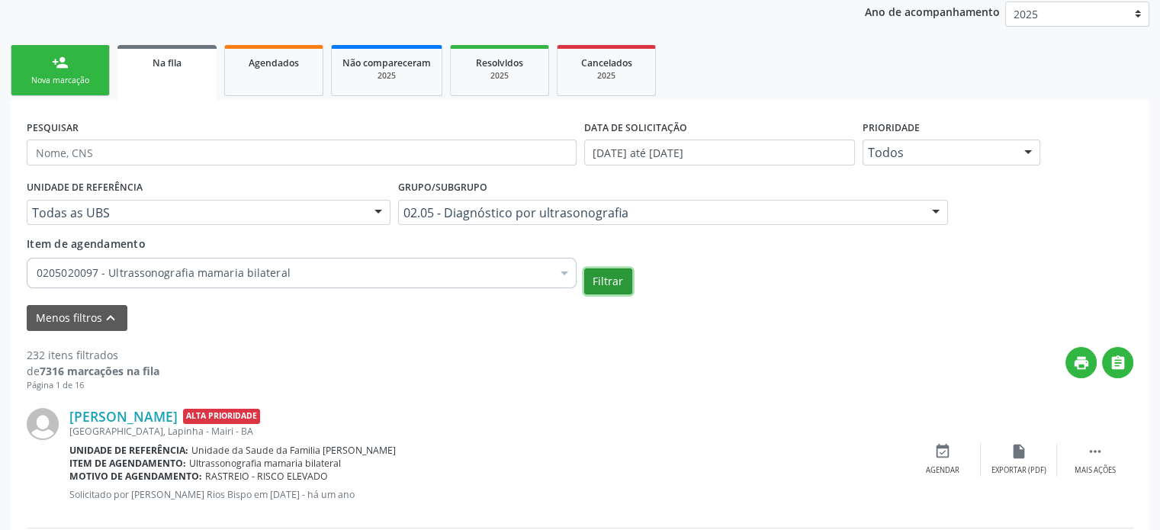
click at [618, 283] on button "Filtrar" at bounding box center [608, 282] width 48 height 26
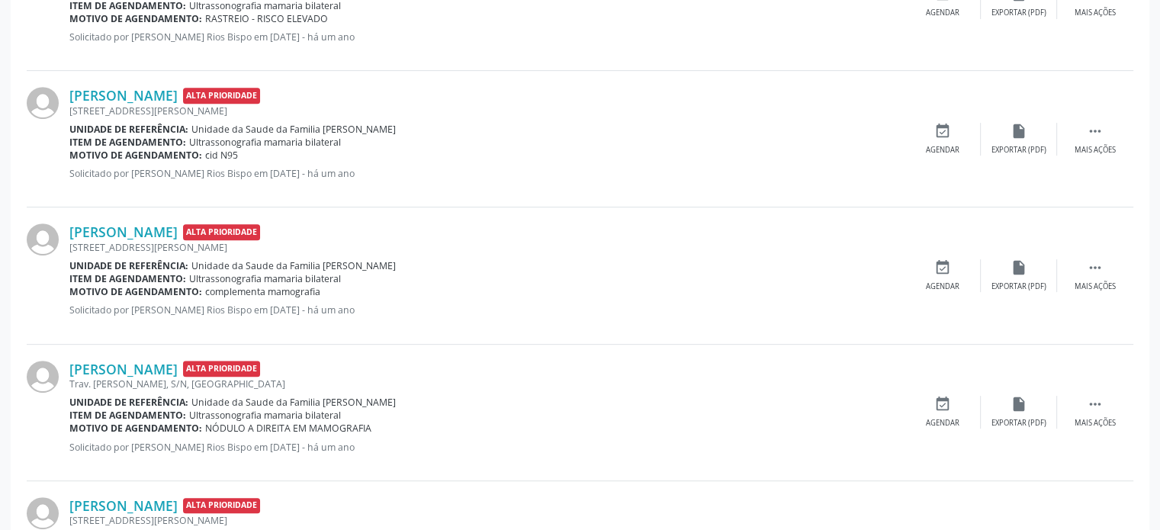
scroll to position [717, 0]
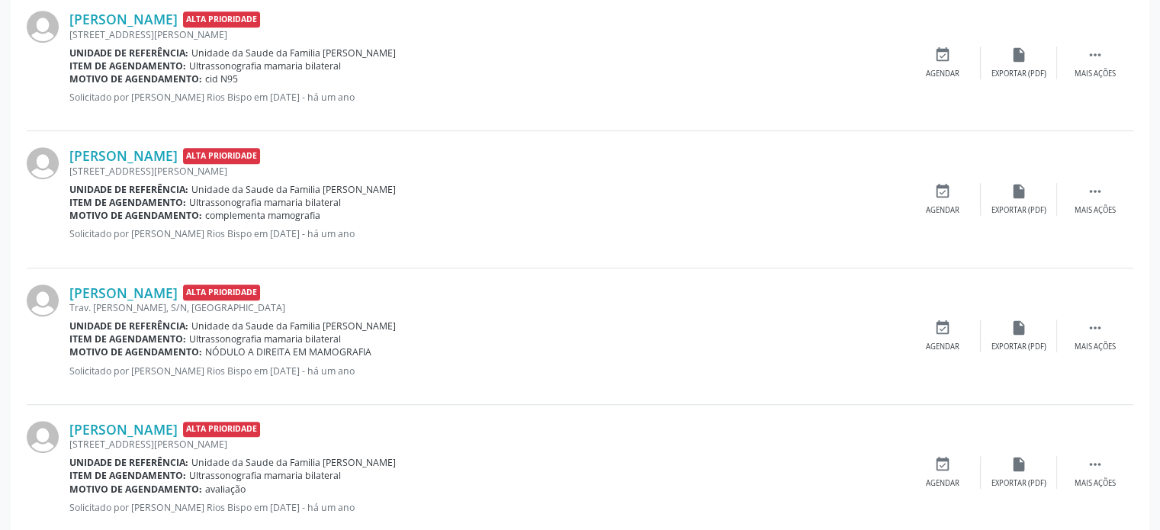
click at [536, 353] on div "Motivo de agendamento: NÓDULO A DIREITA EM MAMOGRAFIA" at bounding box center [486, 352] width 835 height 13
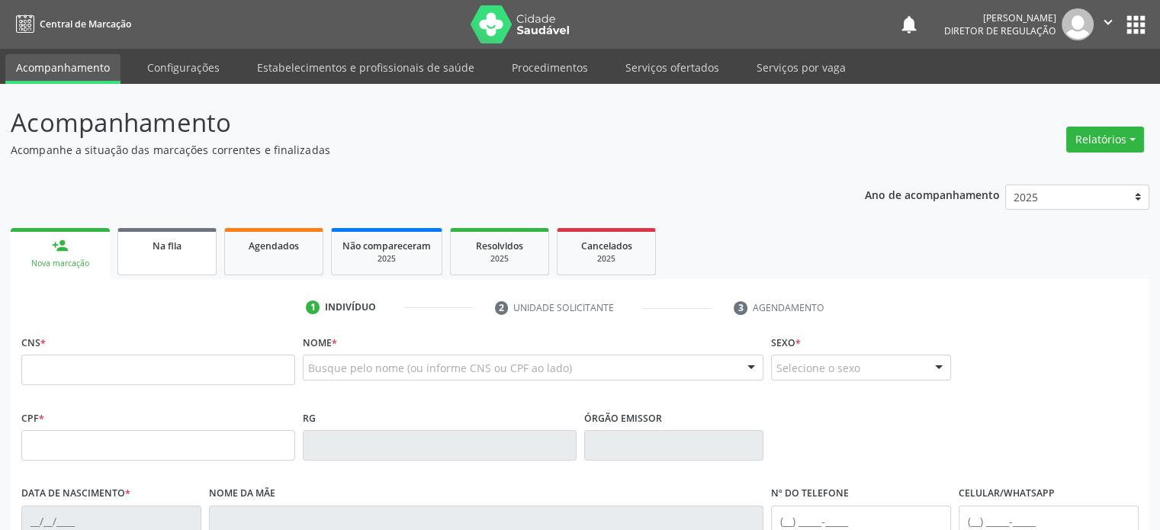
click at [182, 250] on div "Na fila" at bounding box center [167, 245] width 76 height 16
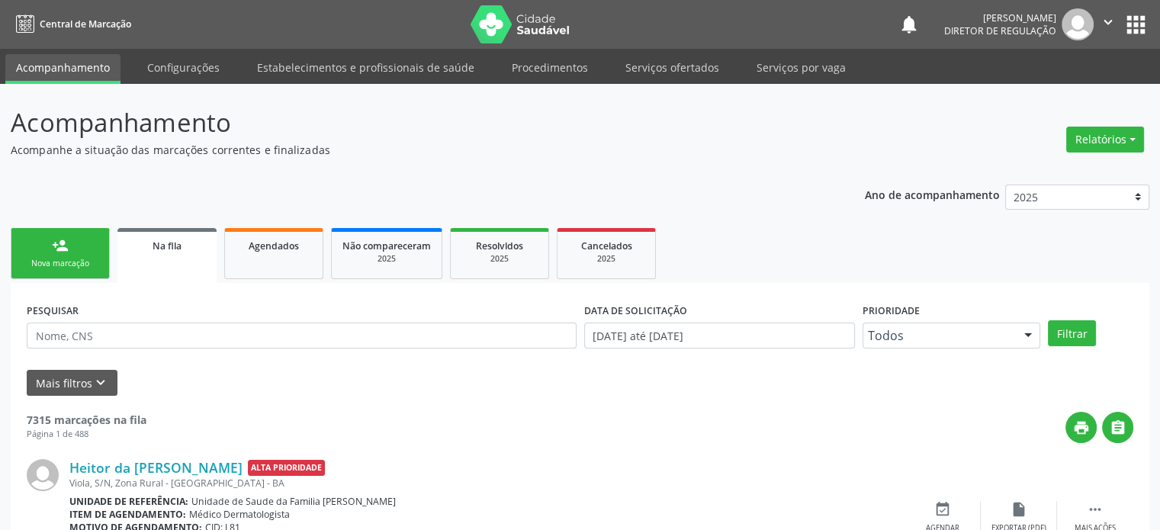
click at [1135, 18] on button "apps" at bounding box center [1136, 24] width 27 height 27
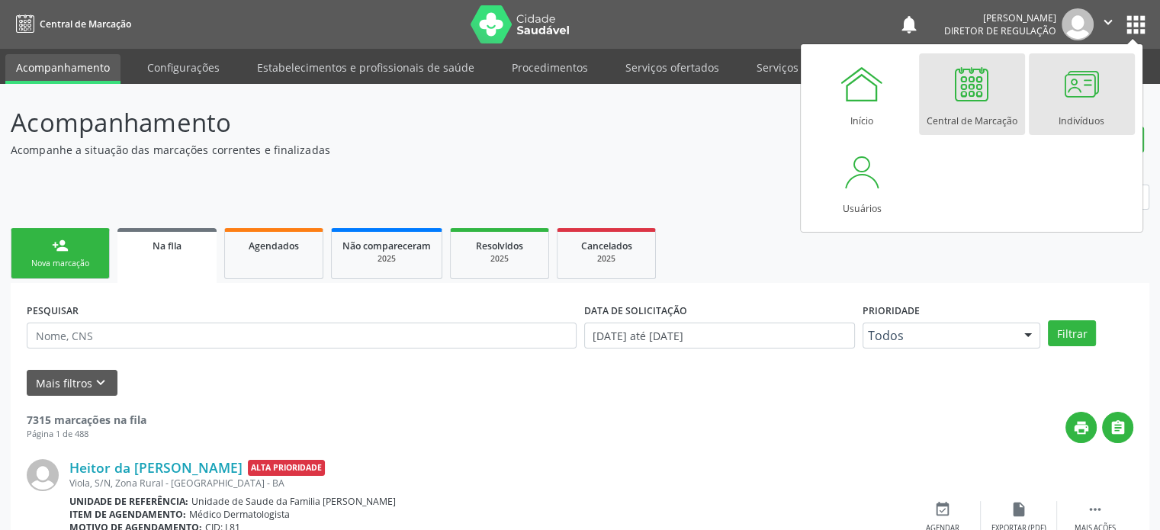
click at [1071, 92] on div at bounding box center [1082, 84] width 46 height 46
